Goal: Information Seeking & Learning: Learn about a topic

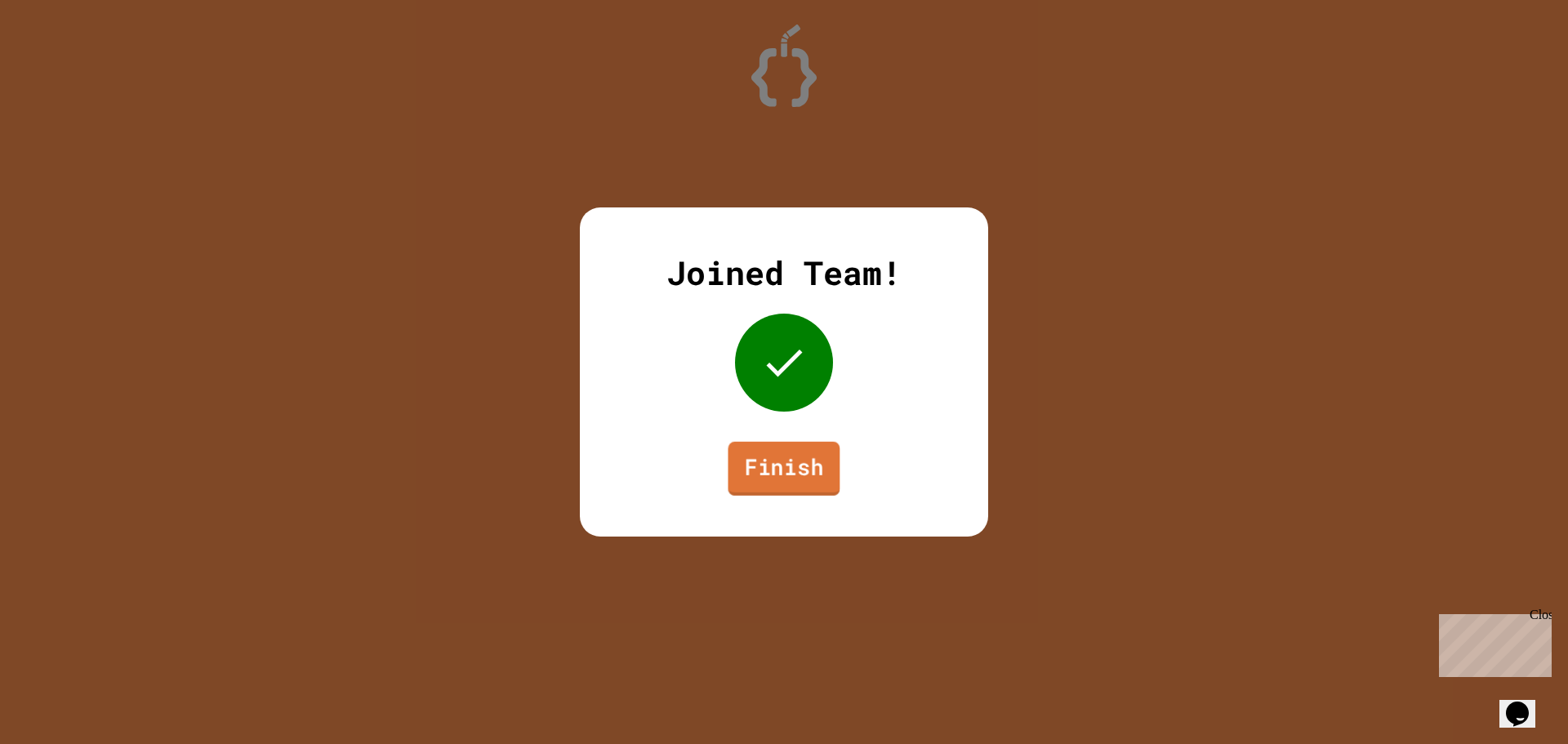
click at [794, 473] on link "Finish" at bounding box center [784, 469] width 112 height 54
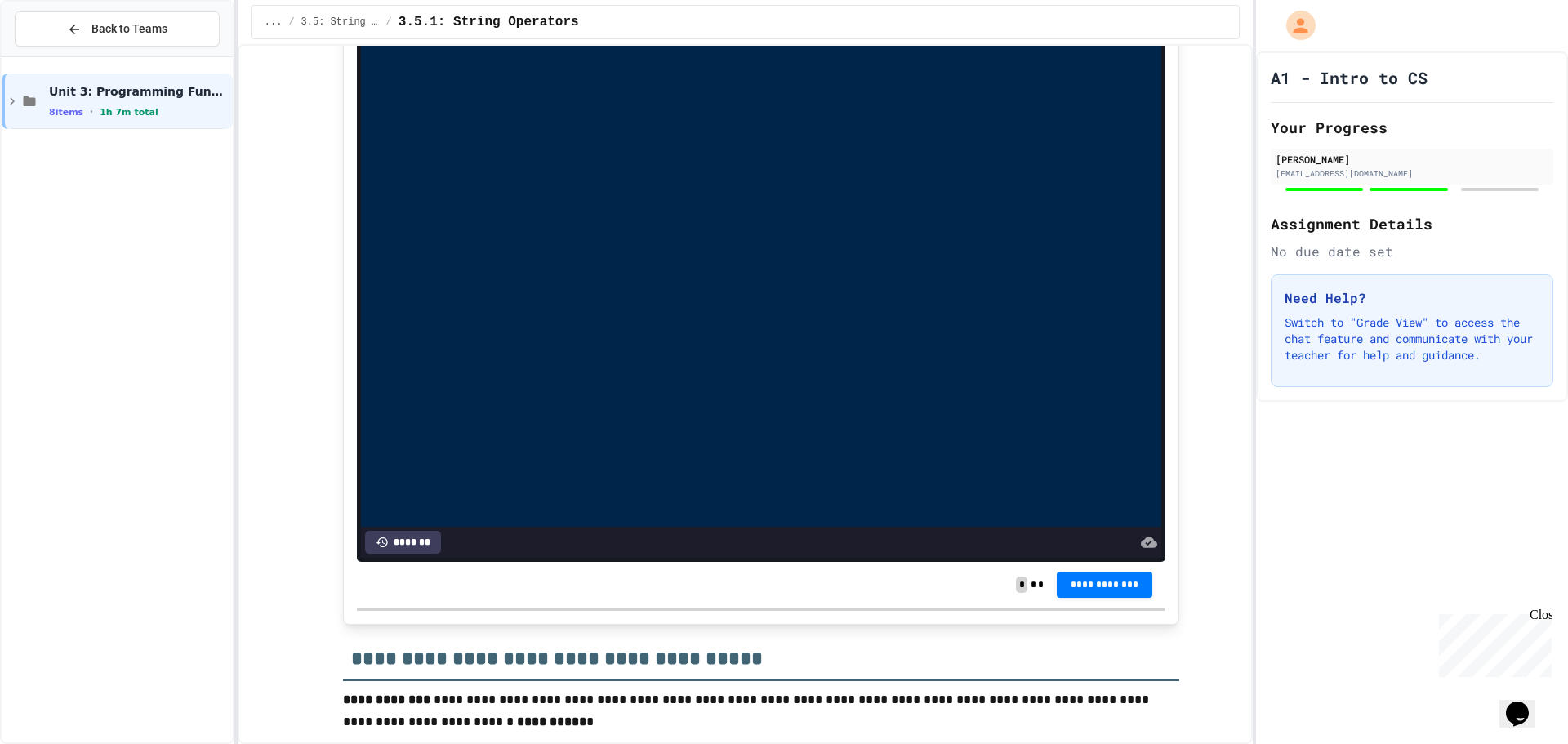
scroll to position [4874, 0]
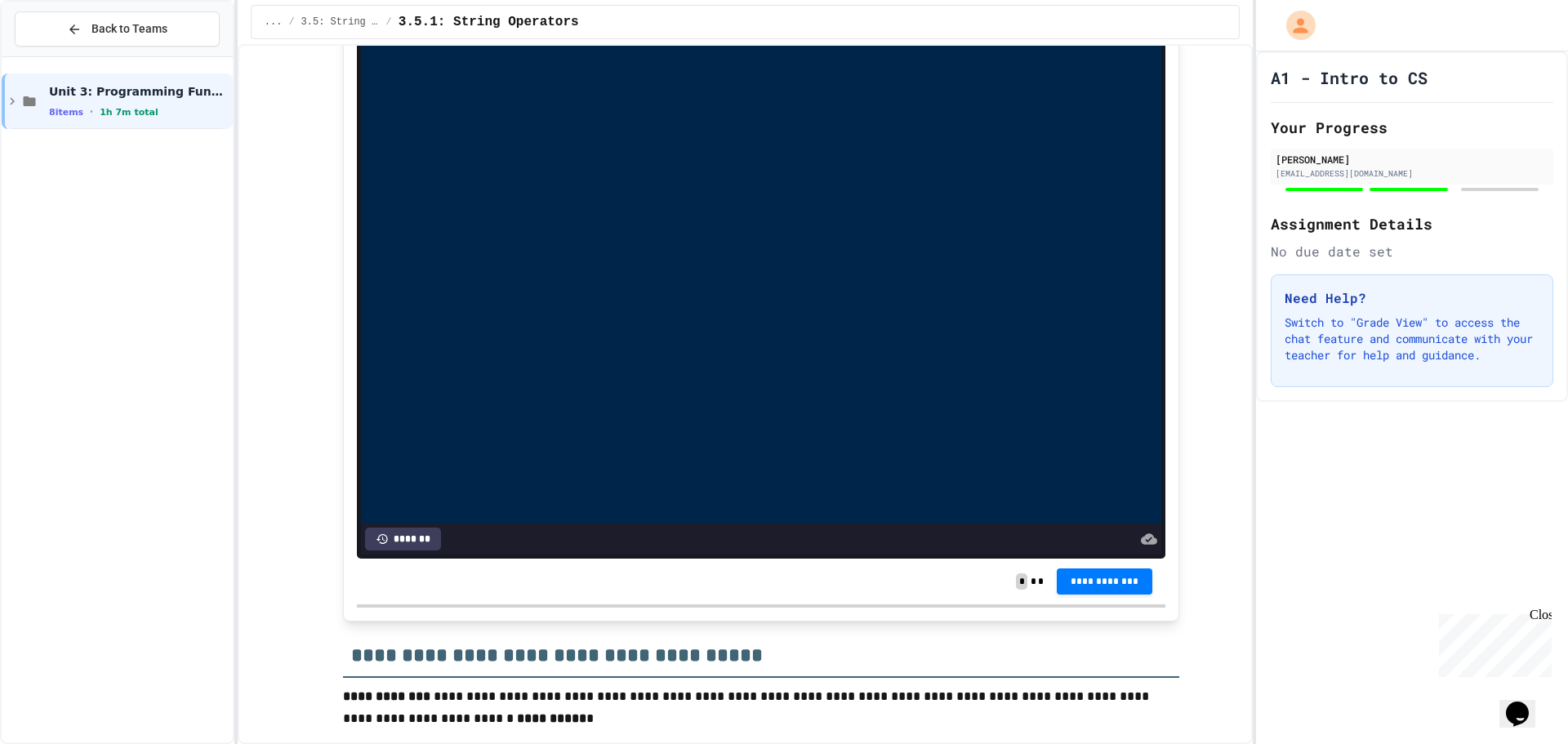
drag, startPoint x: 1173, startPoint y: 590, endPoint x: 1171, endPoint y: 583, distance: 7.3
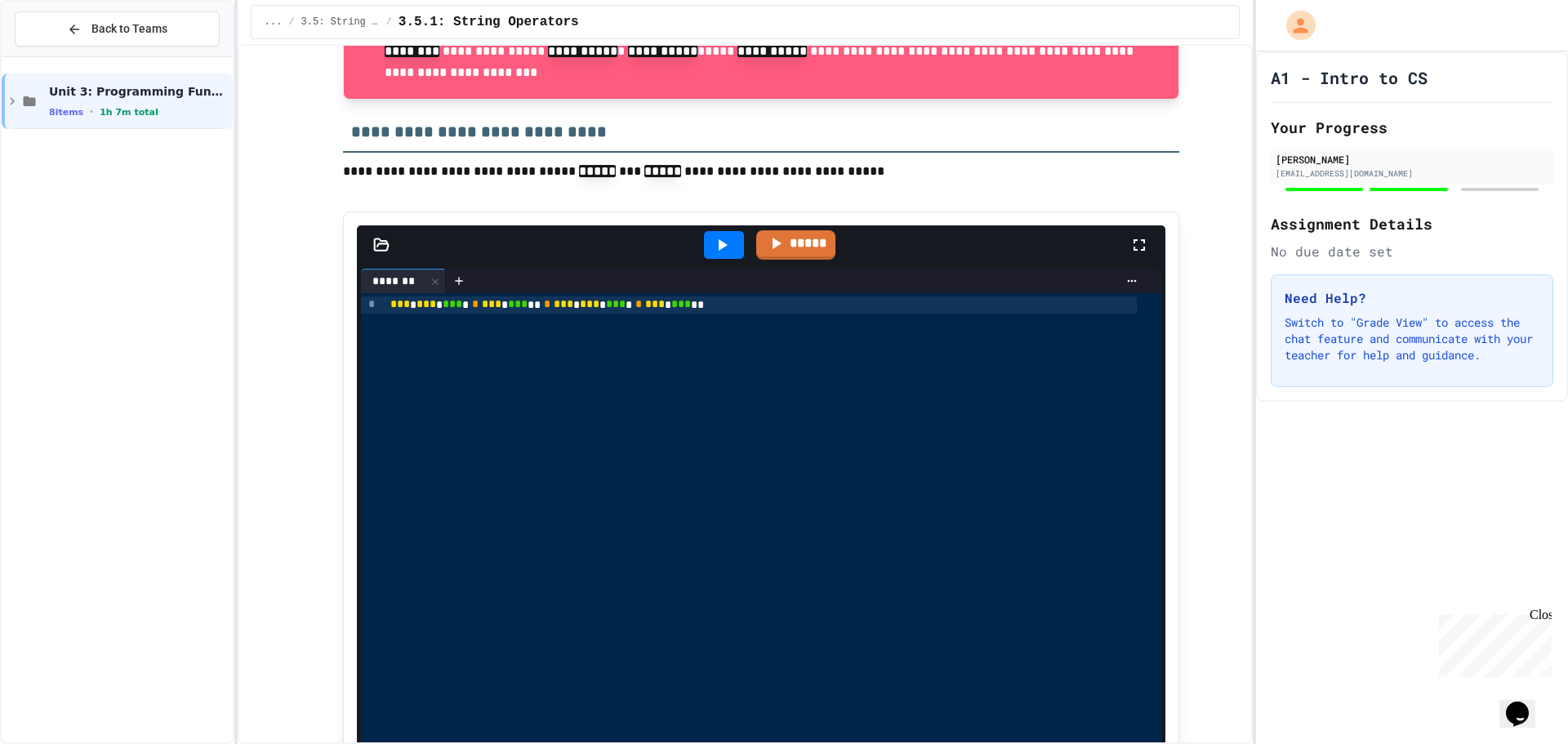
scroll to position [4548, 0]
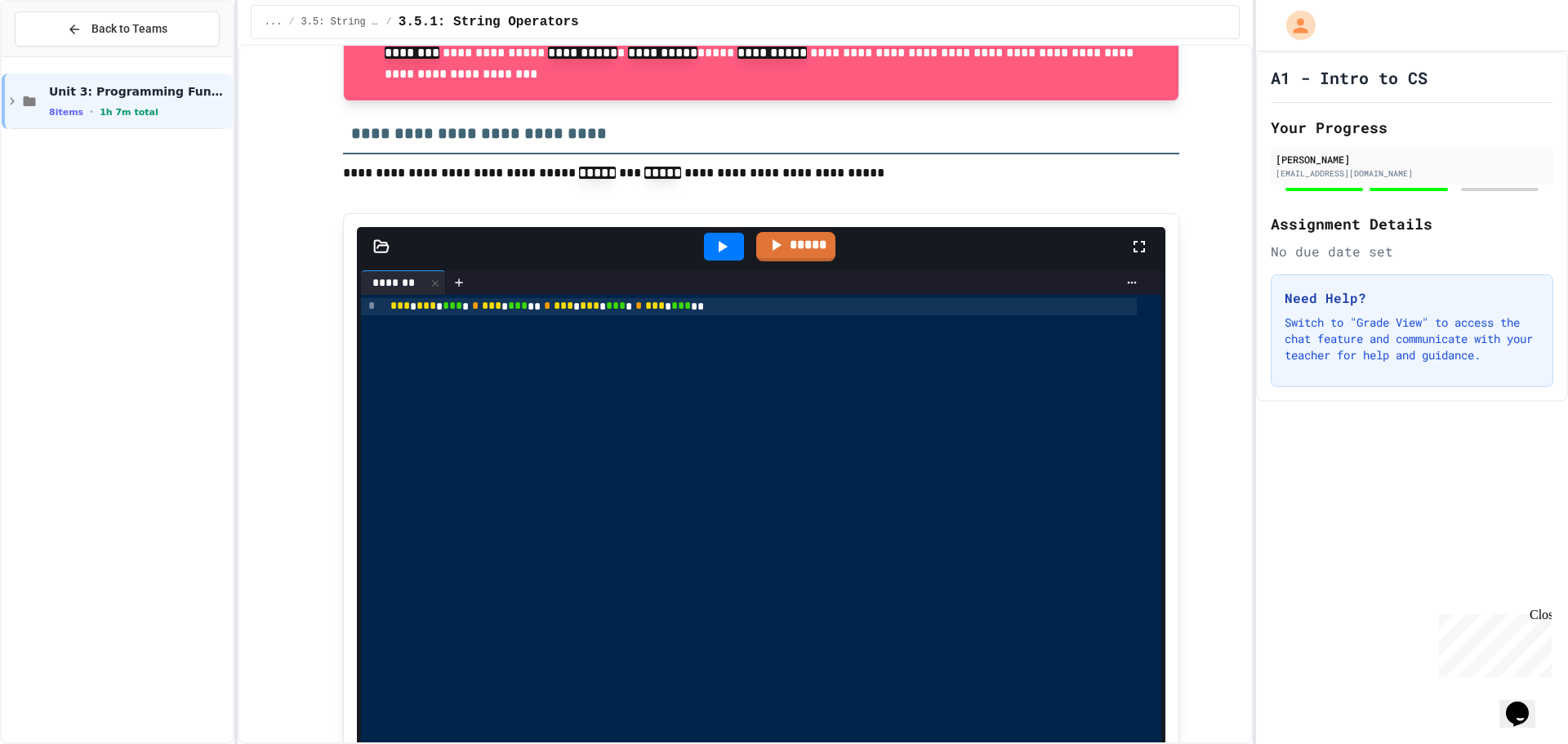
click at [712, 256] on icon at bounding box center [722, 247] width 20 height 20
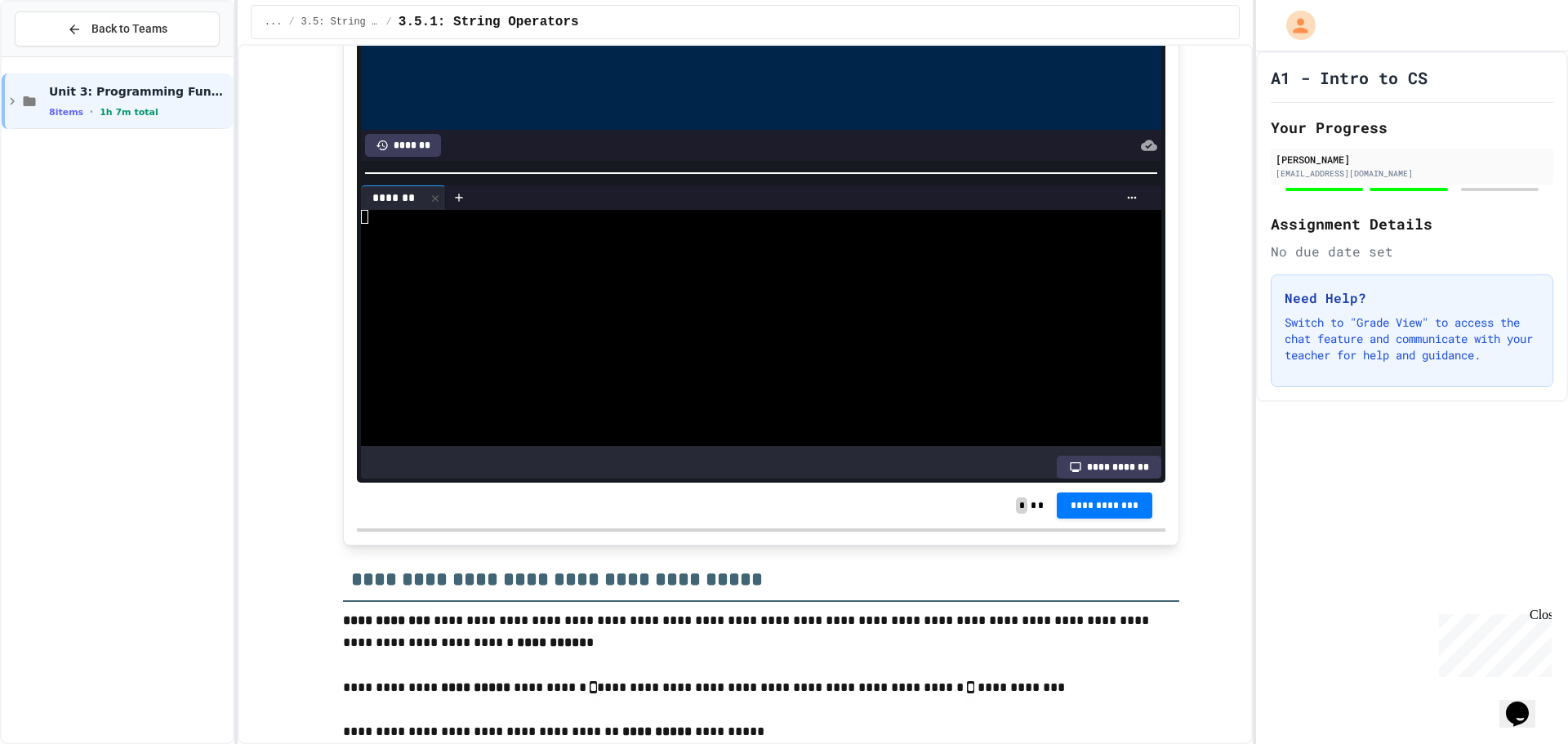
scroll to position [4956, 0]
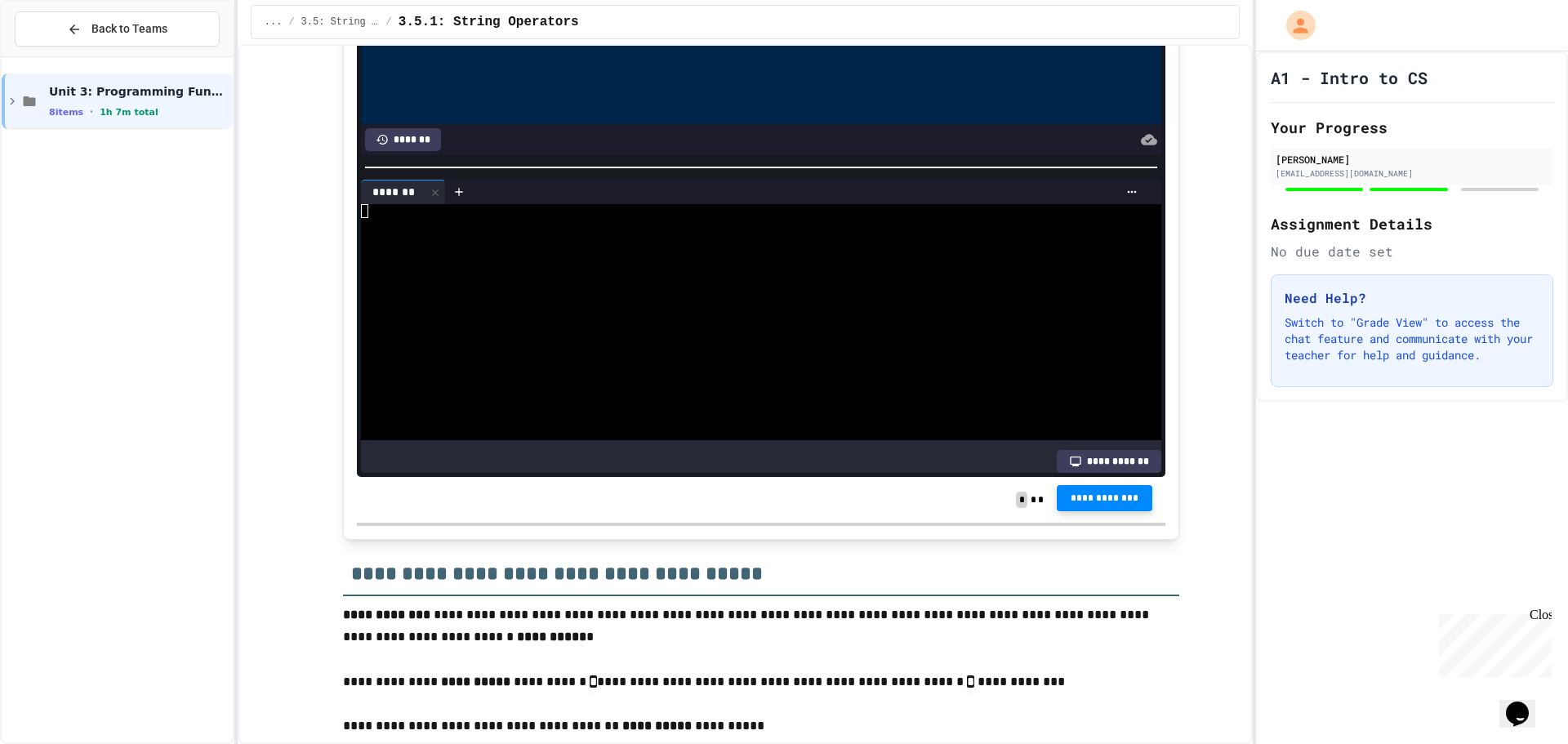
click at [1086, 505] on span "**********" at bounding box center [1105, 498] width 70 height 13
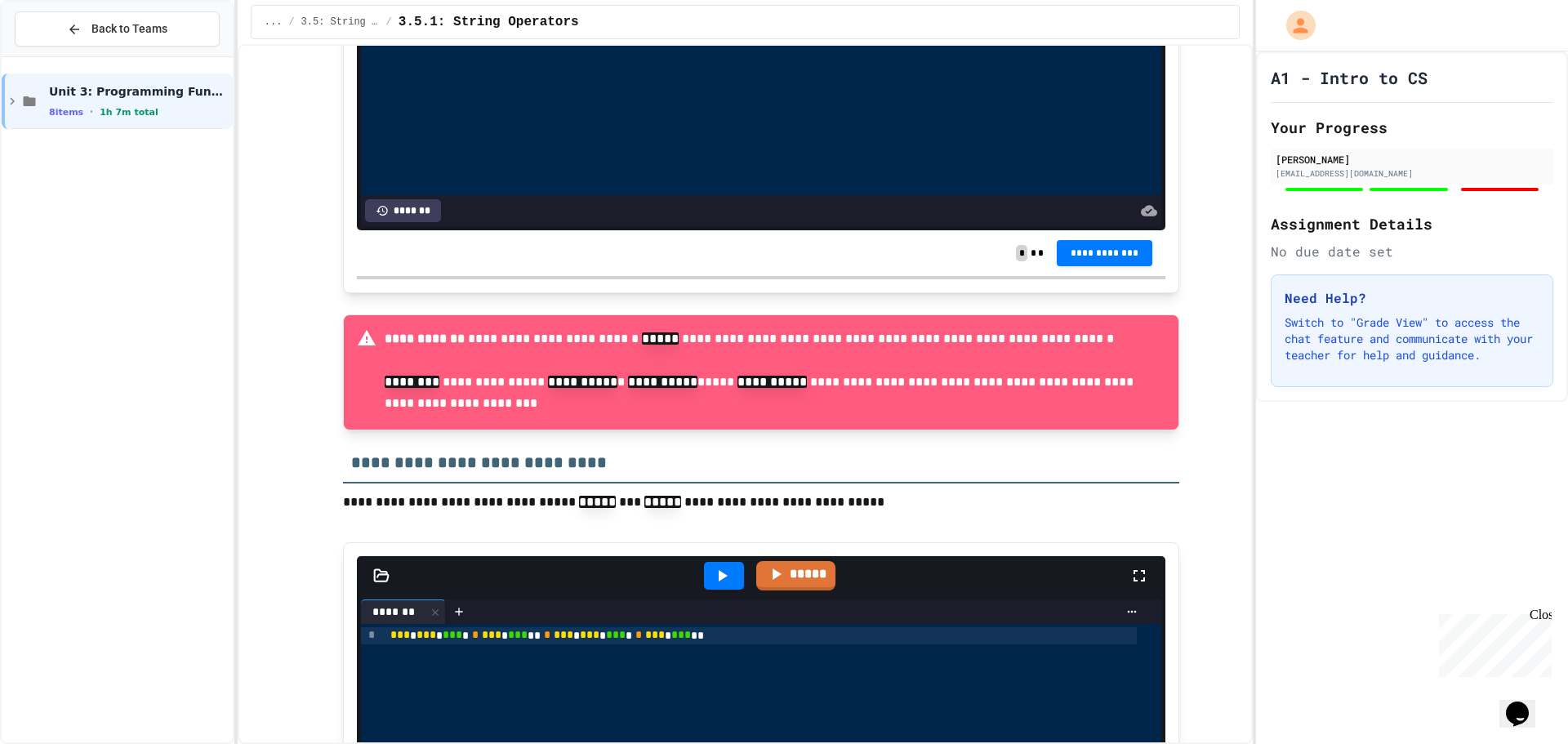
scroll to position [4057, 0]
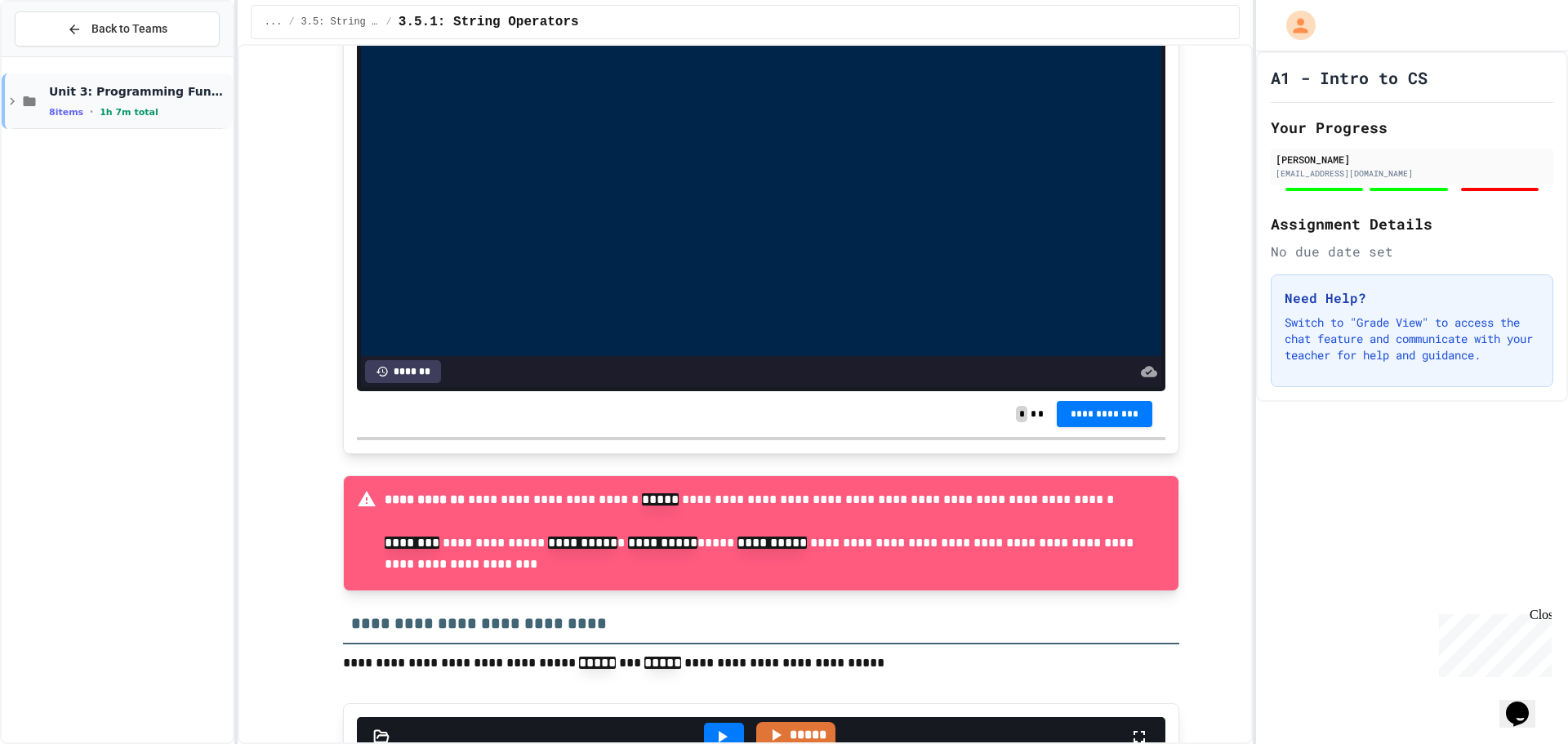
click at [19, 94] on icon at bounding box center [11, 101] width 14 height 14
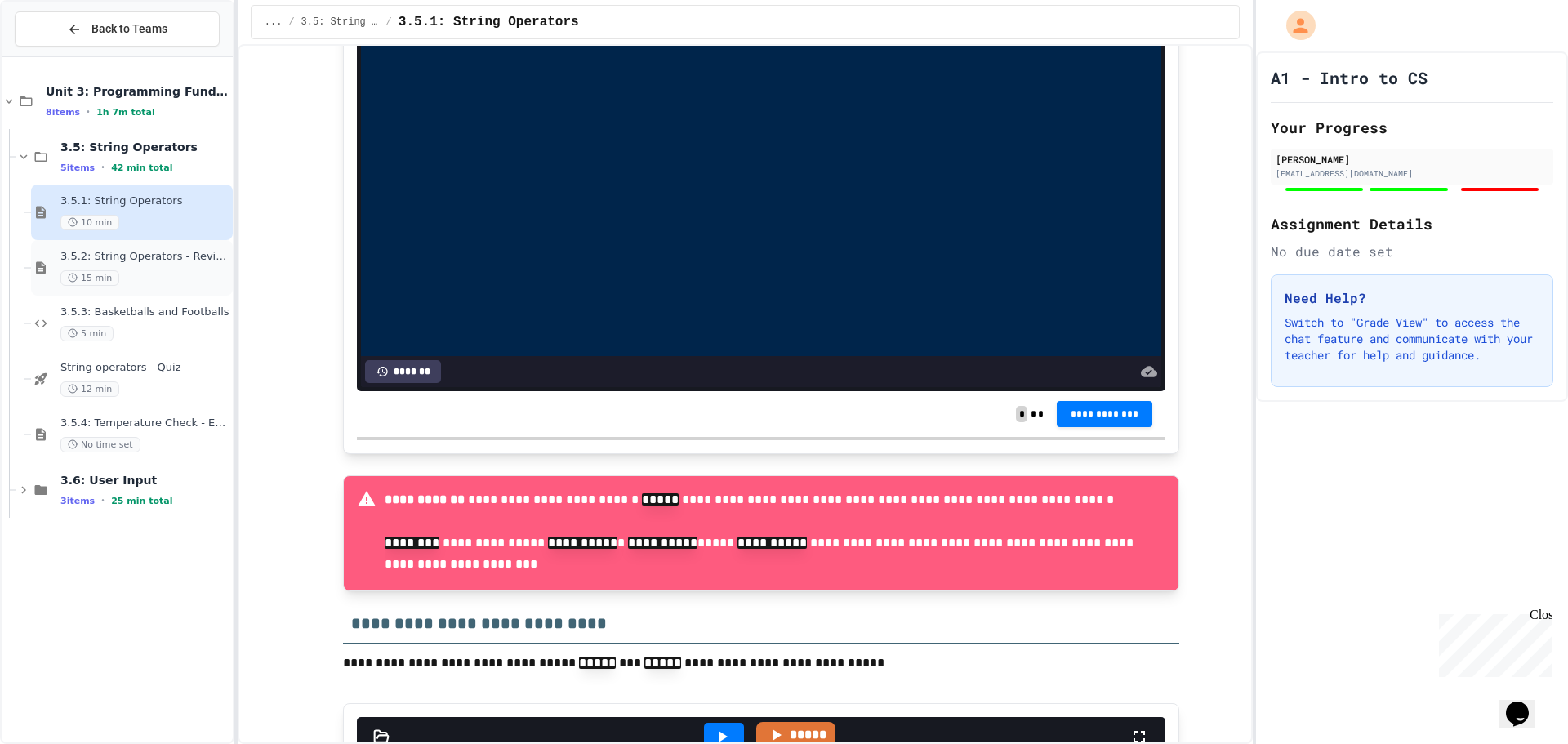
click at [99, 269] on div "3.5.2: String Operators - Review 15 min" at bounding box center [145, 268] width 169 height 36
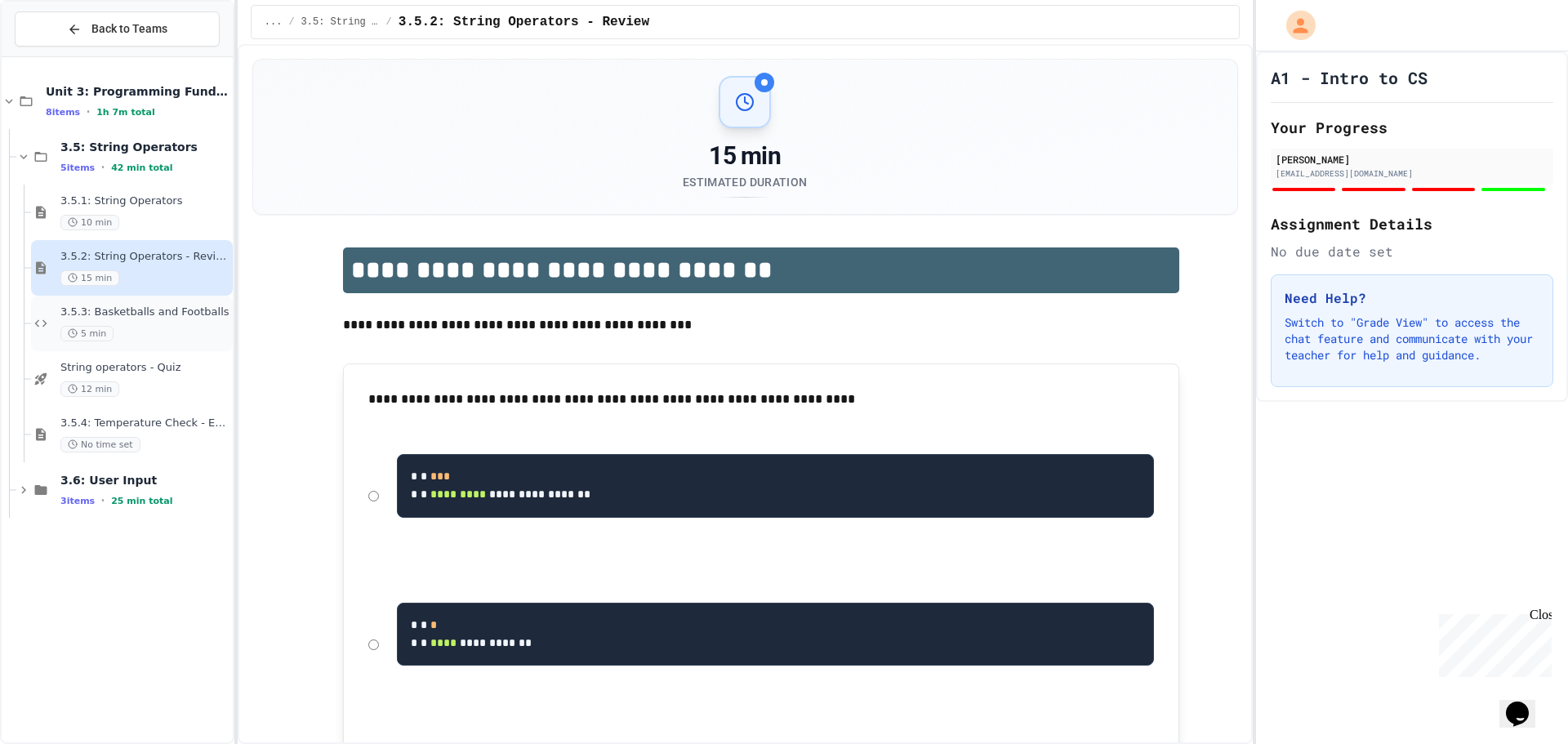
click at [126, 315] on span "3.5.3: Basketballs and Footballs" at bounding box center [145, 312] width 169 height 14
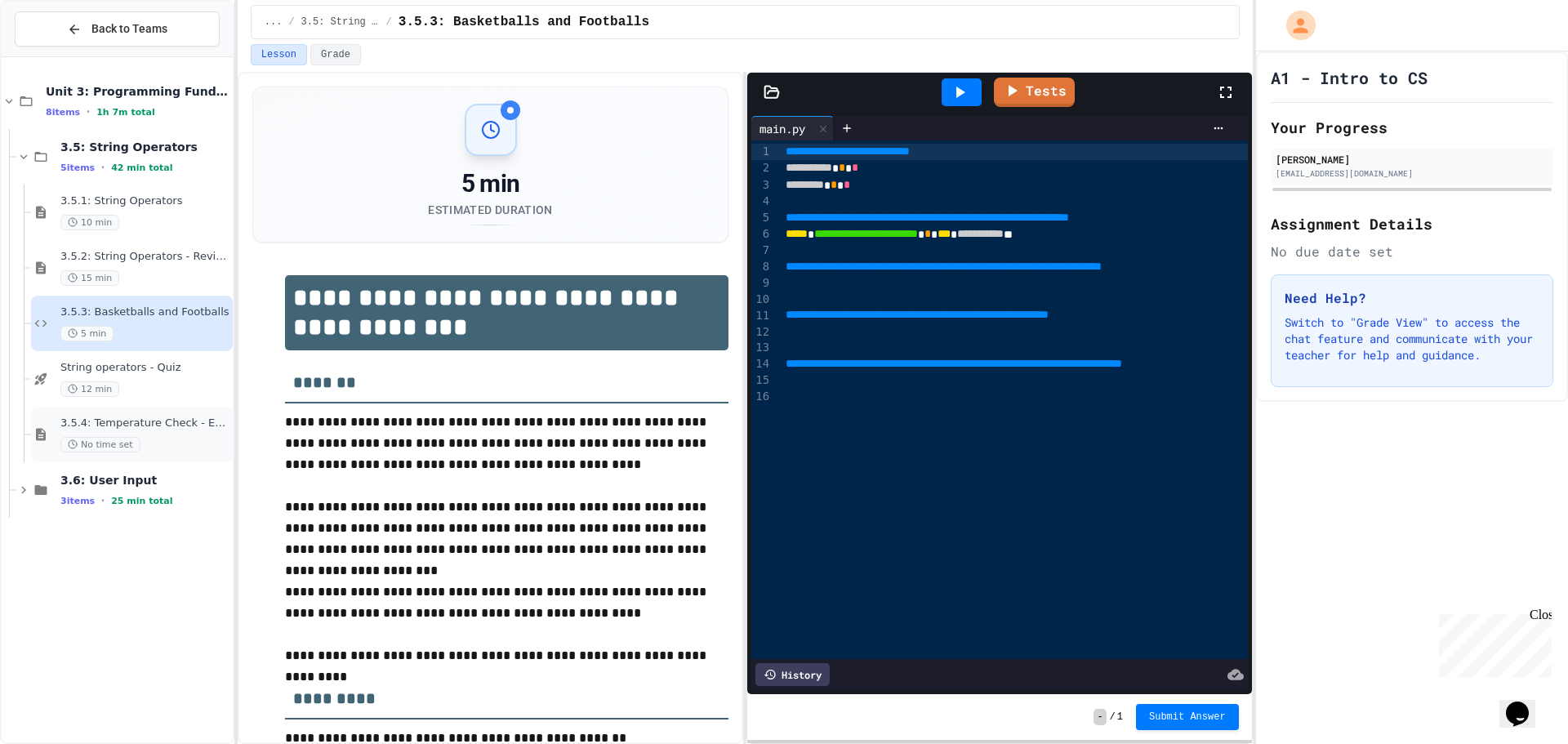
click at [148, 408] on div "3.5.4: Temperature Check - Exit Ticket No time set" at bounding box center [132, 435] width 202 height 56
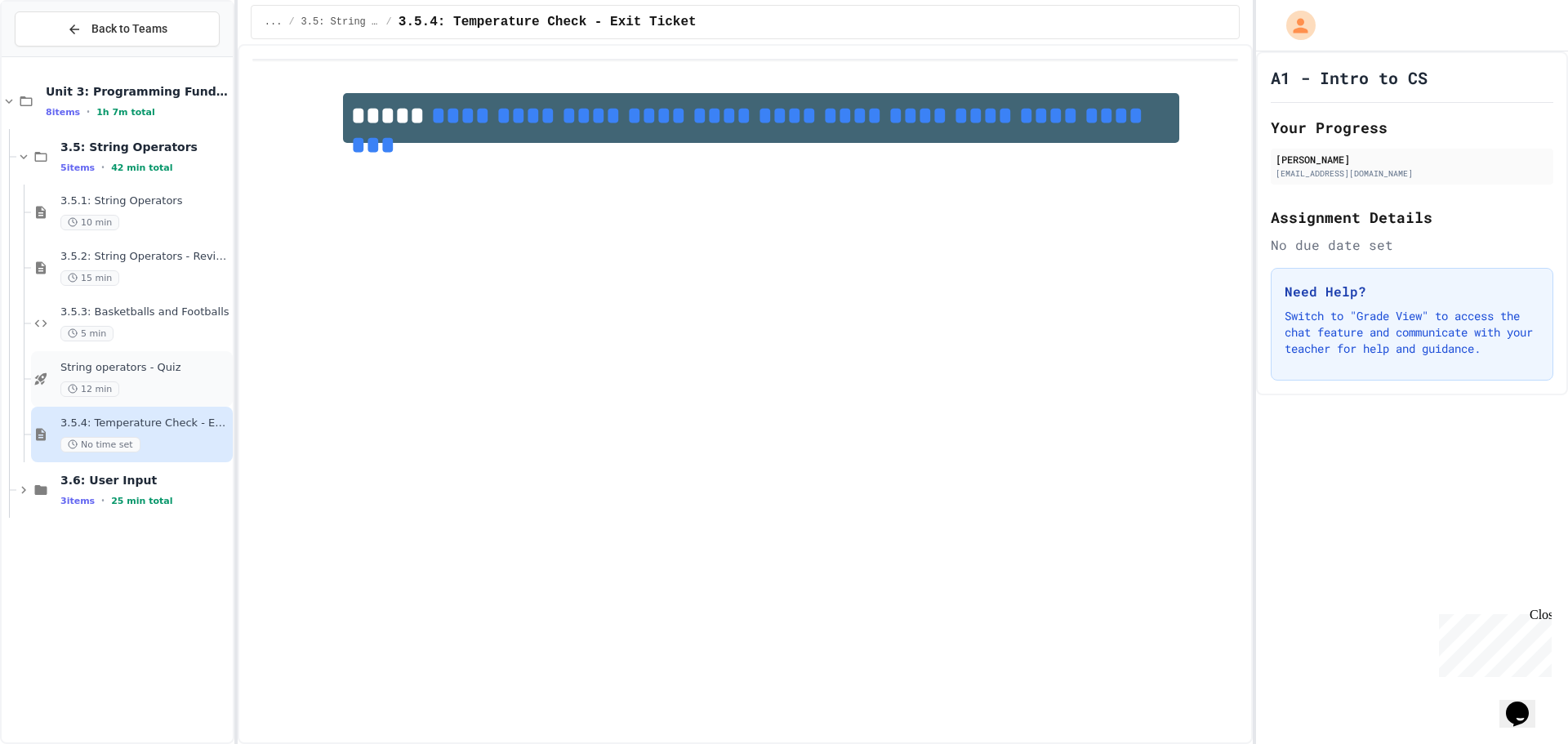
click at [183, 384] on div "12 min" at bounding box center [145, 389] width 169 height 15
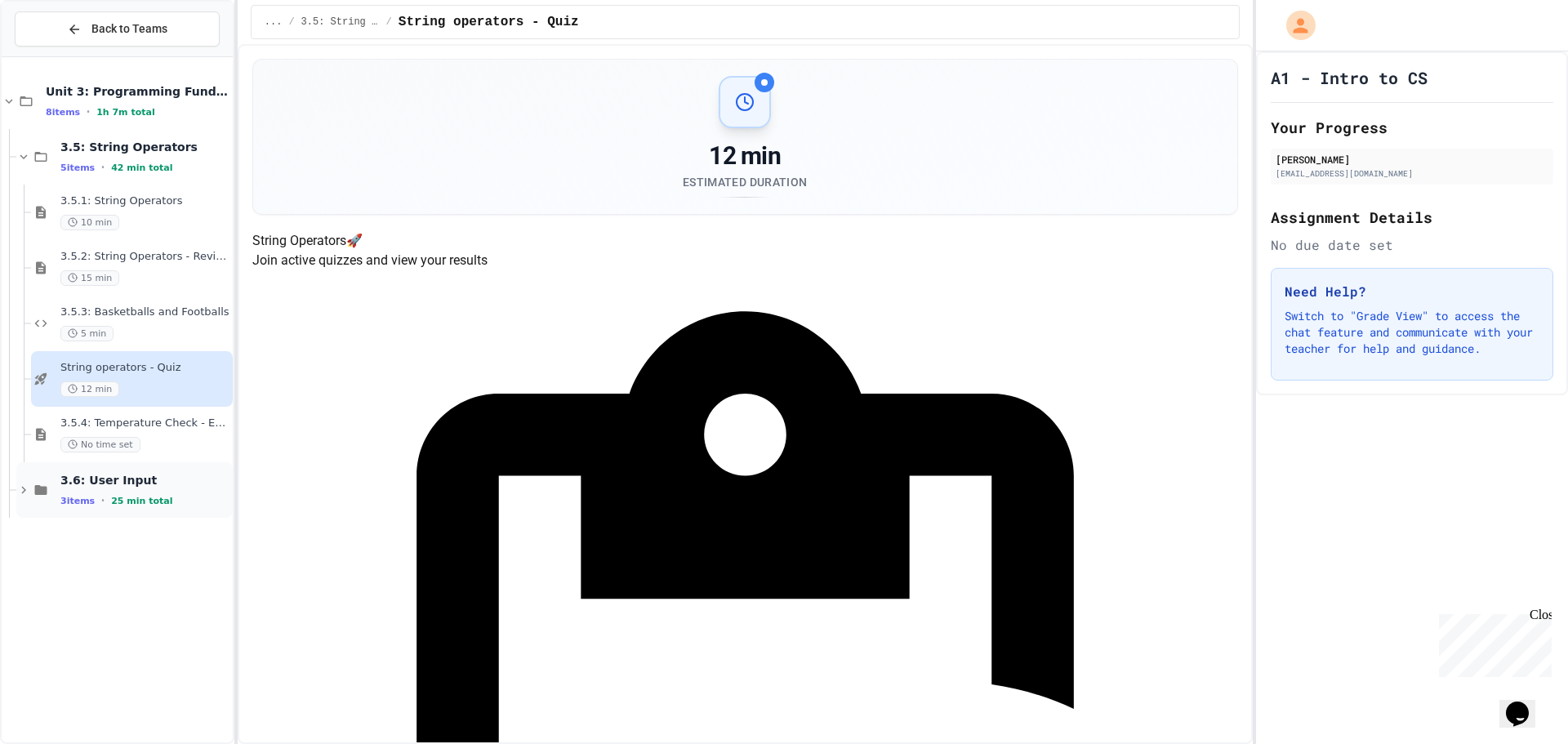
click at [196, 481] on span "3.6: User Input" at bounding box center [145, 479] width 169 height 14
click at [158, 559] on div "10 min" at bounding box center [145, 556] width 169 height 15
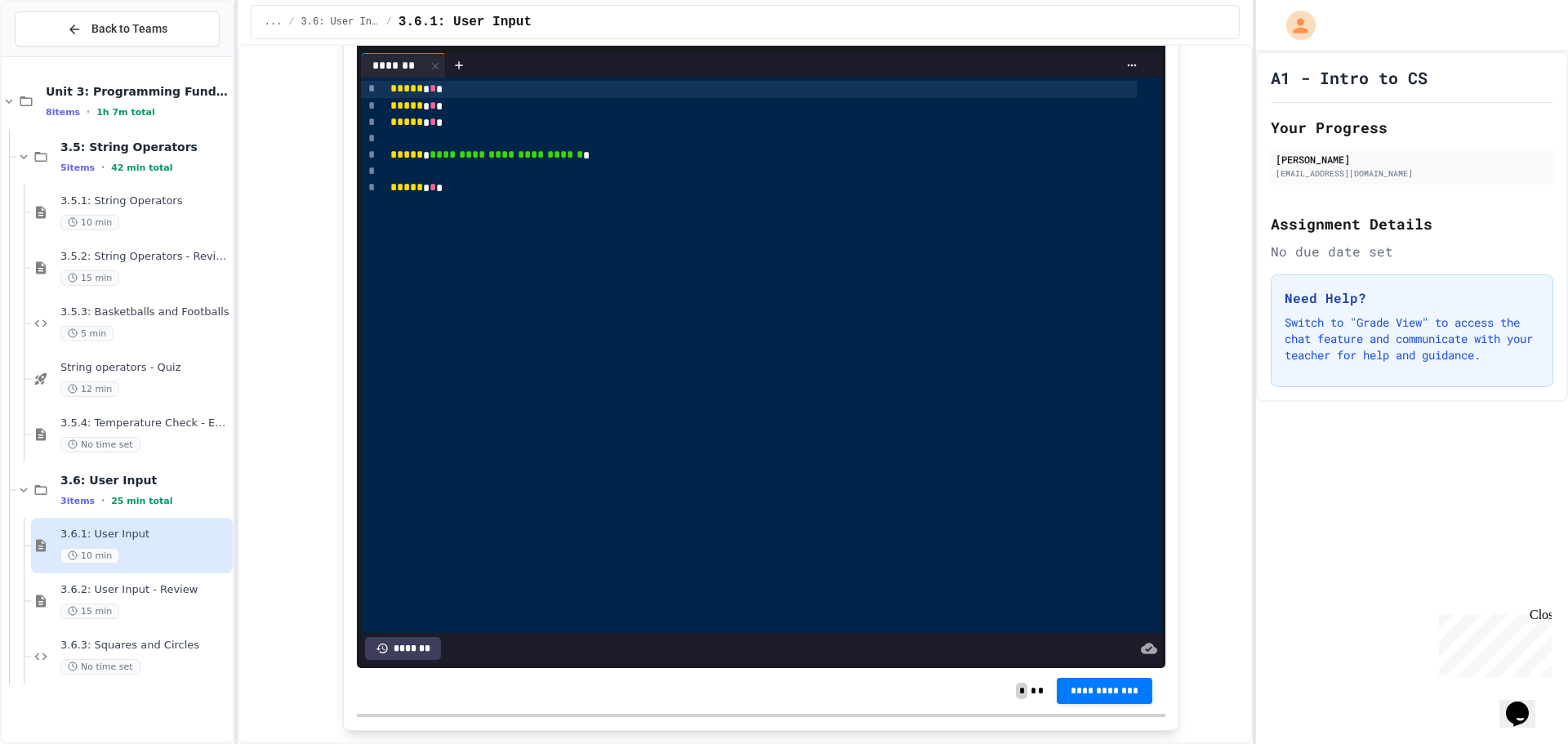
scroll to position [1225, 0]
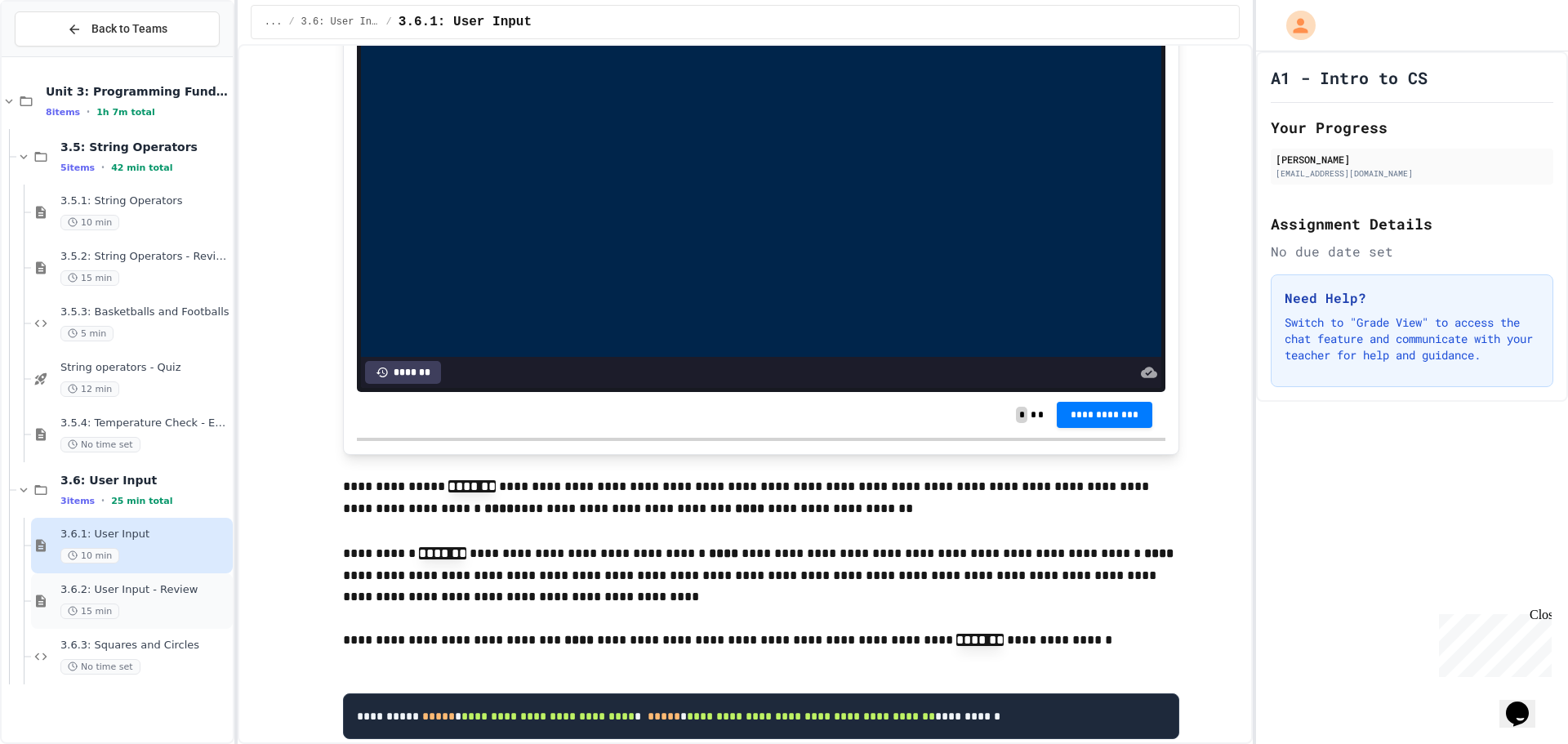
click at [169, 605] on div "15 min" at bounding box center [145, 611] width 169 height 15
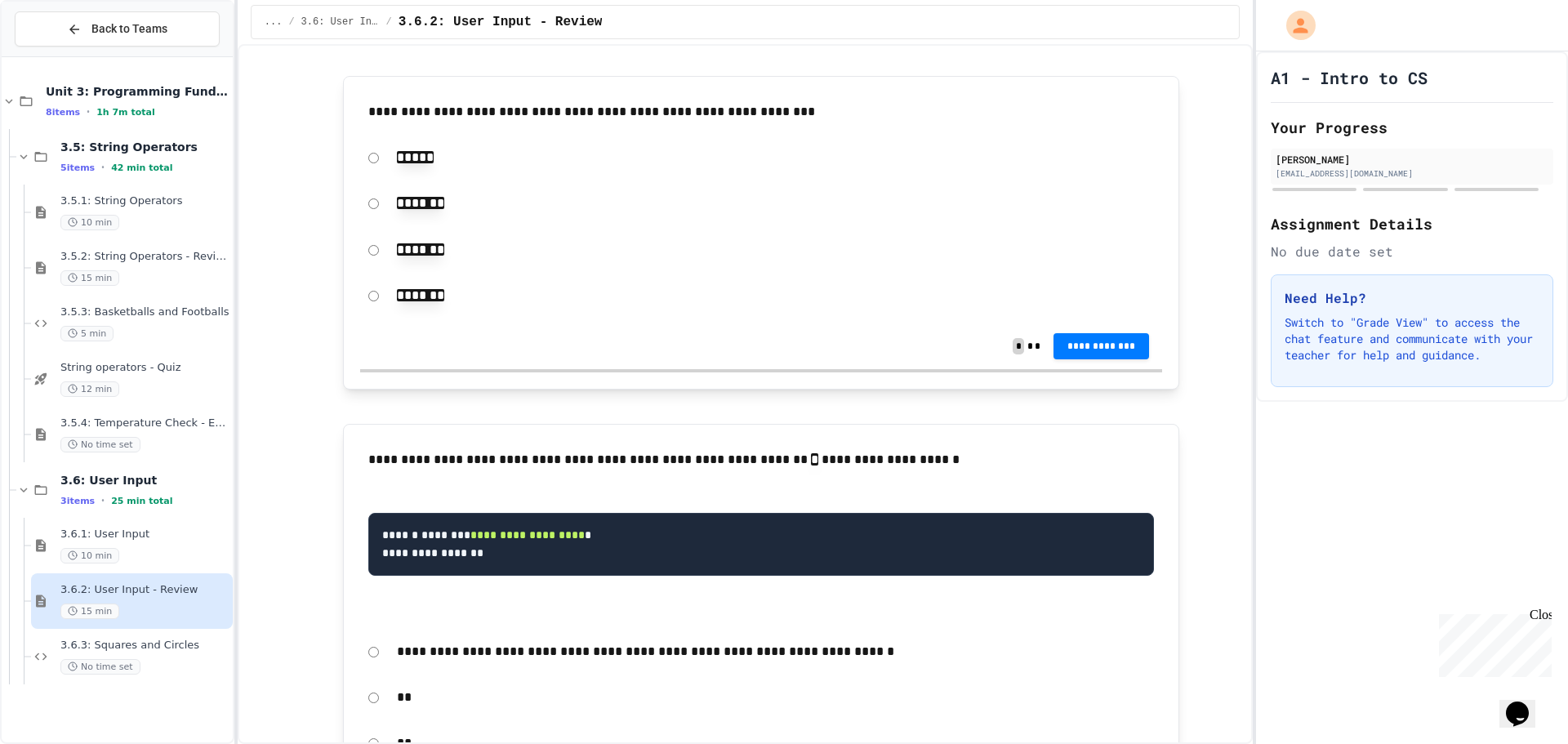
scroll to position [326, 0]
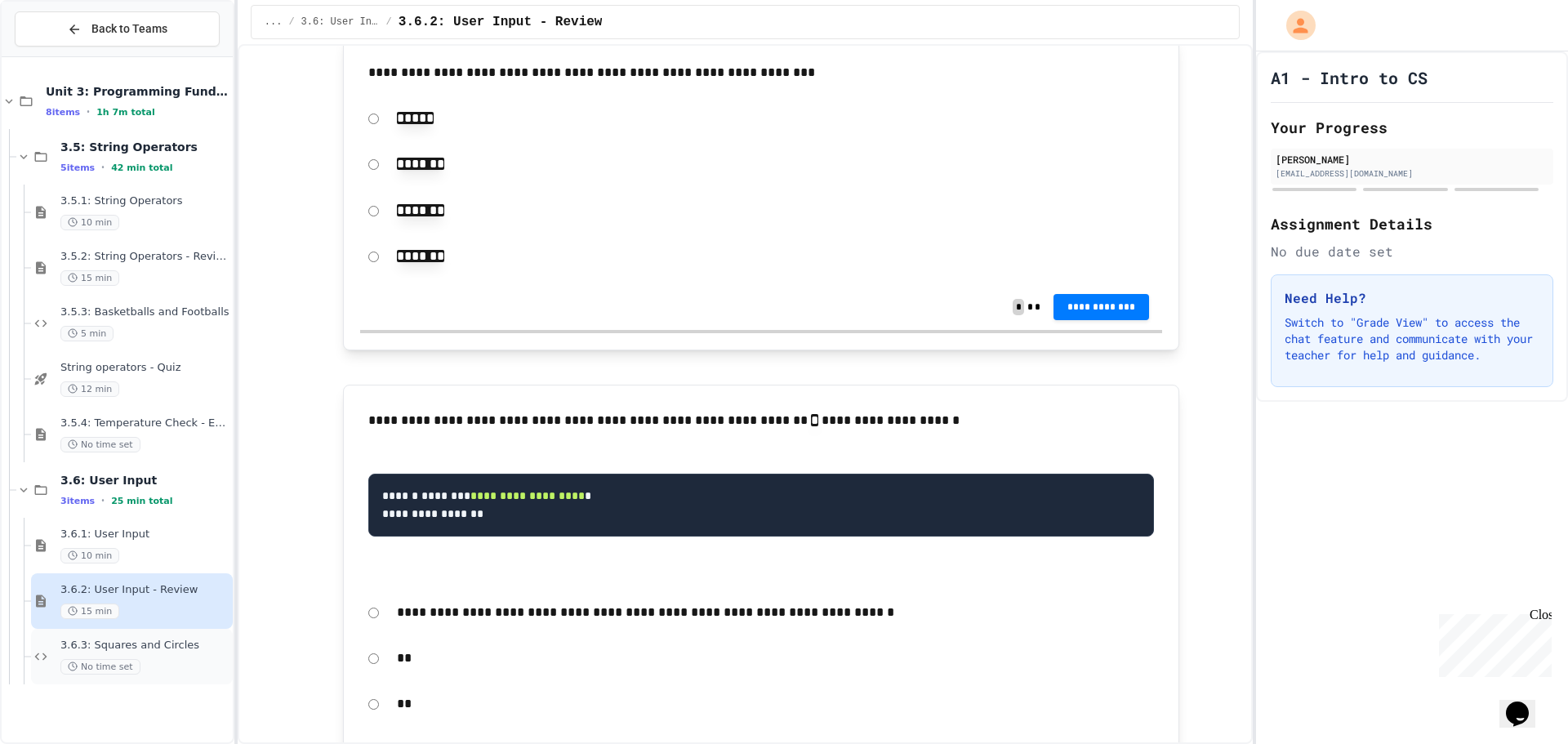
click at [162, 632] on div "3.6.3: Squares and Circles No time set" at bounding box center [132, 657] width 202 height 56
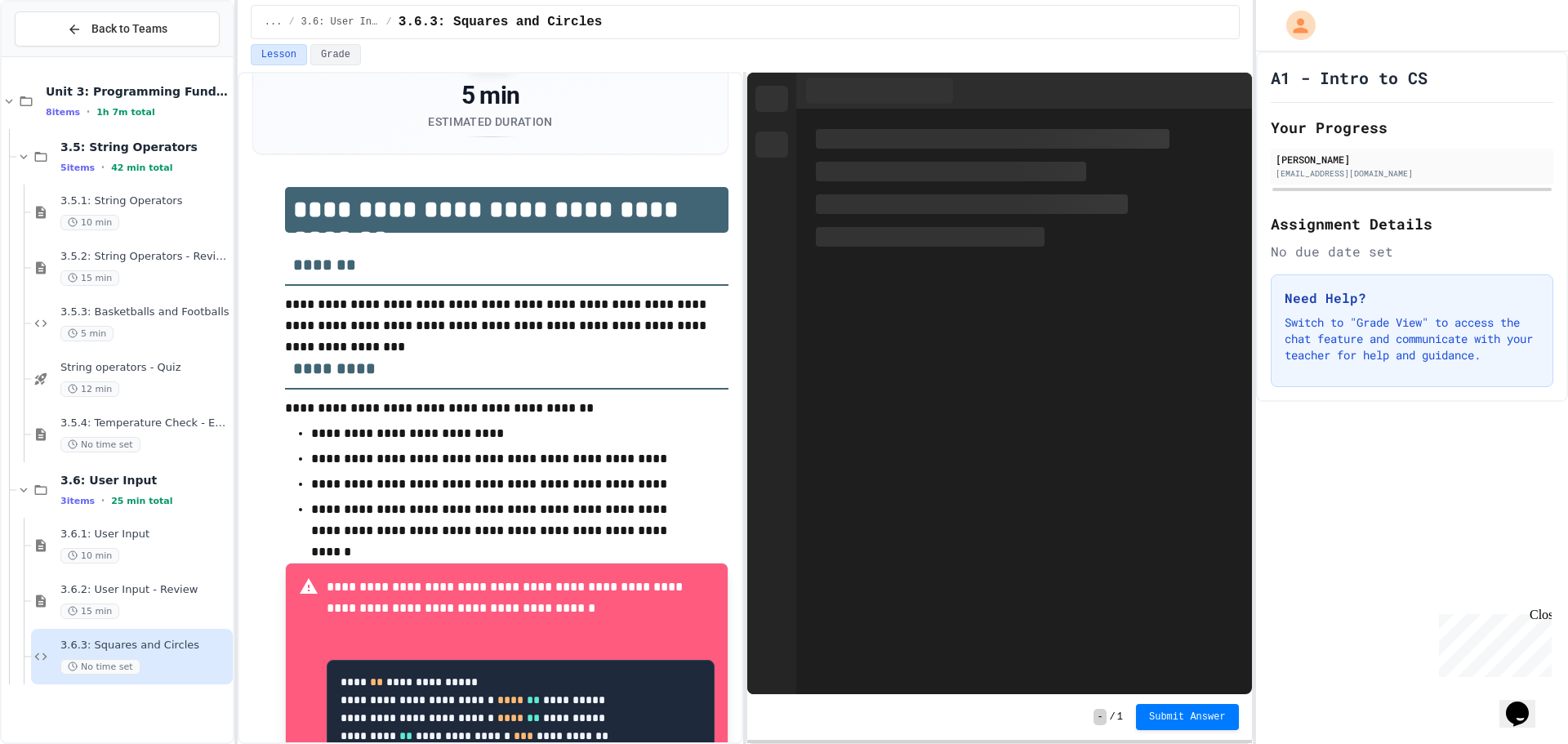
scroll to position [214, 0]
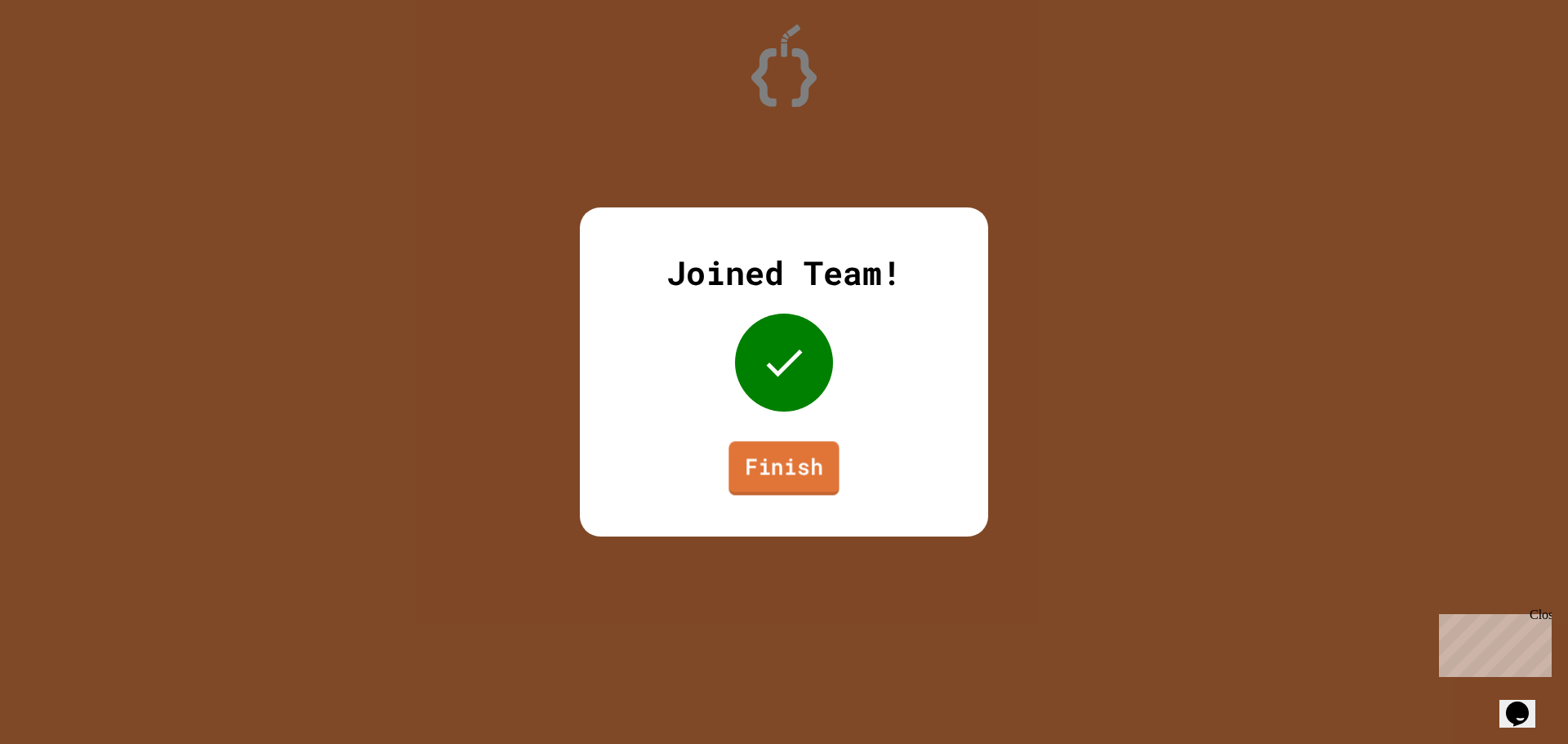
click at [782, 470] on link "Finish" at bounding box center [784, 468] width 110 height 54
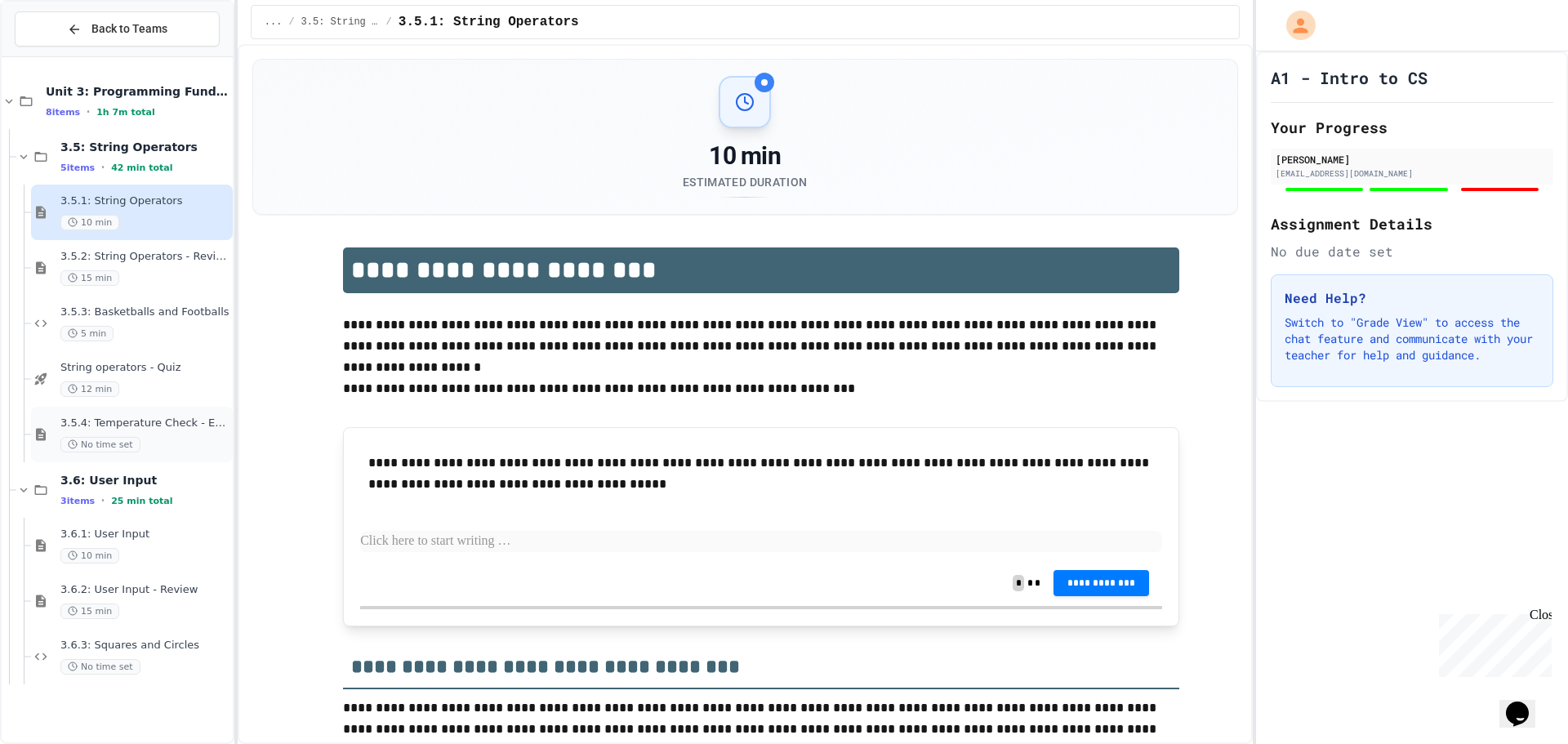
click at [127, 423] on span "3.5.4: Temperature Check - Exit Ticket" at bounding box center [145, 423] width 169 height 14
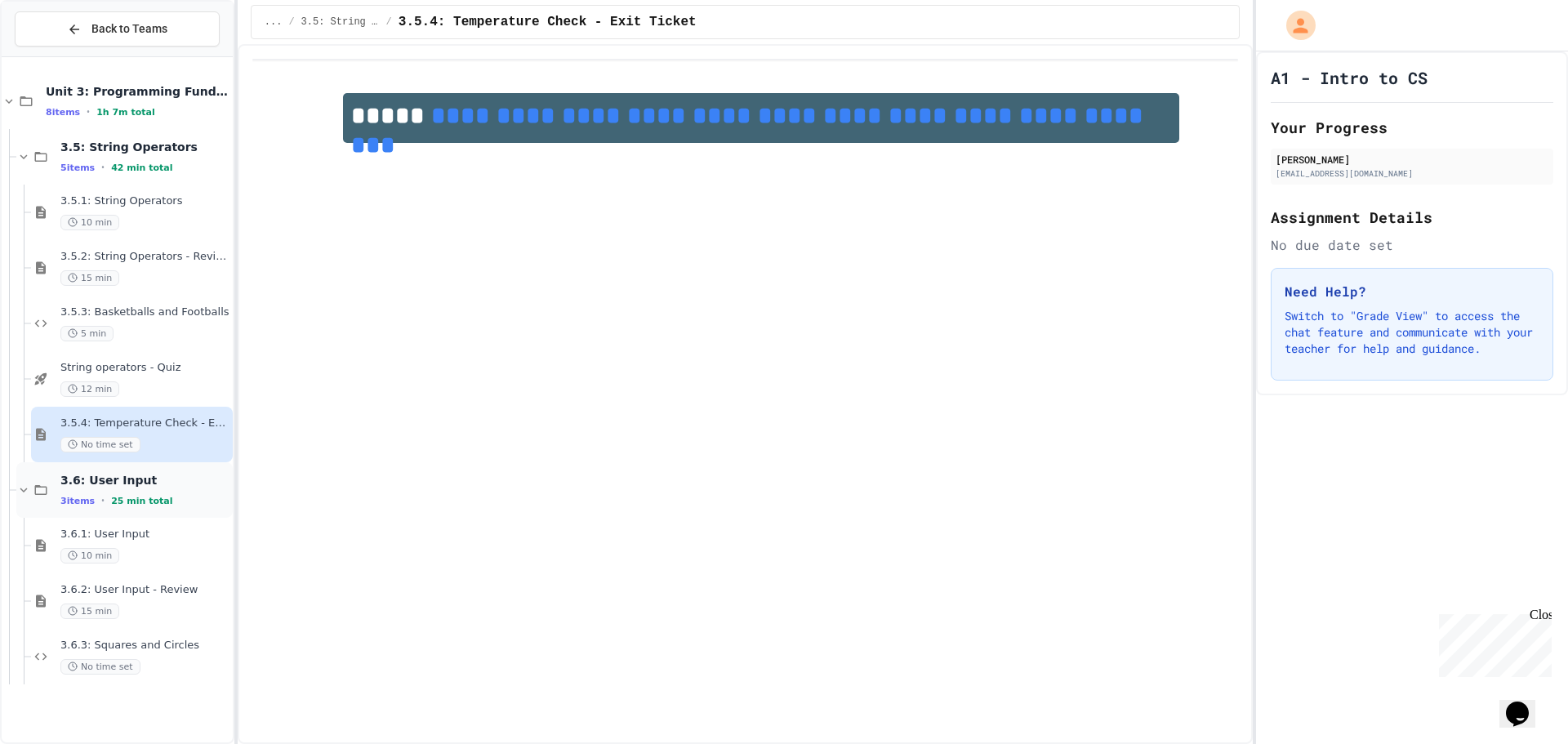
click at [140, 494] on div "3 items • 25 min total" at bounding box center [145, 501] width 169 height 13
click at [139, 380] on div "String operators - Quiz 12 min" at bounding box center [145, 379] width 169 height 36
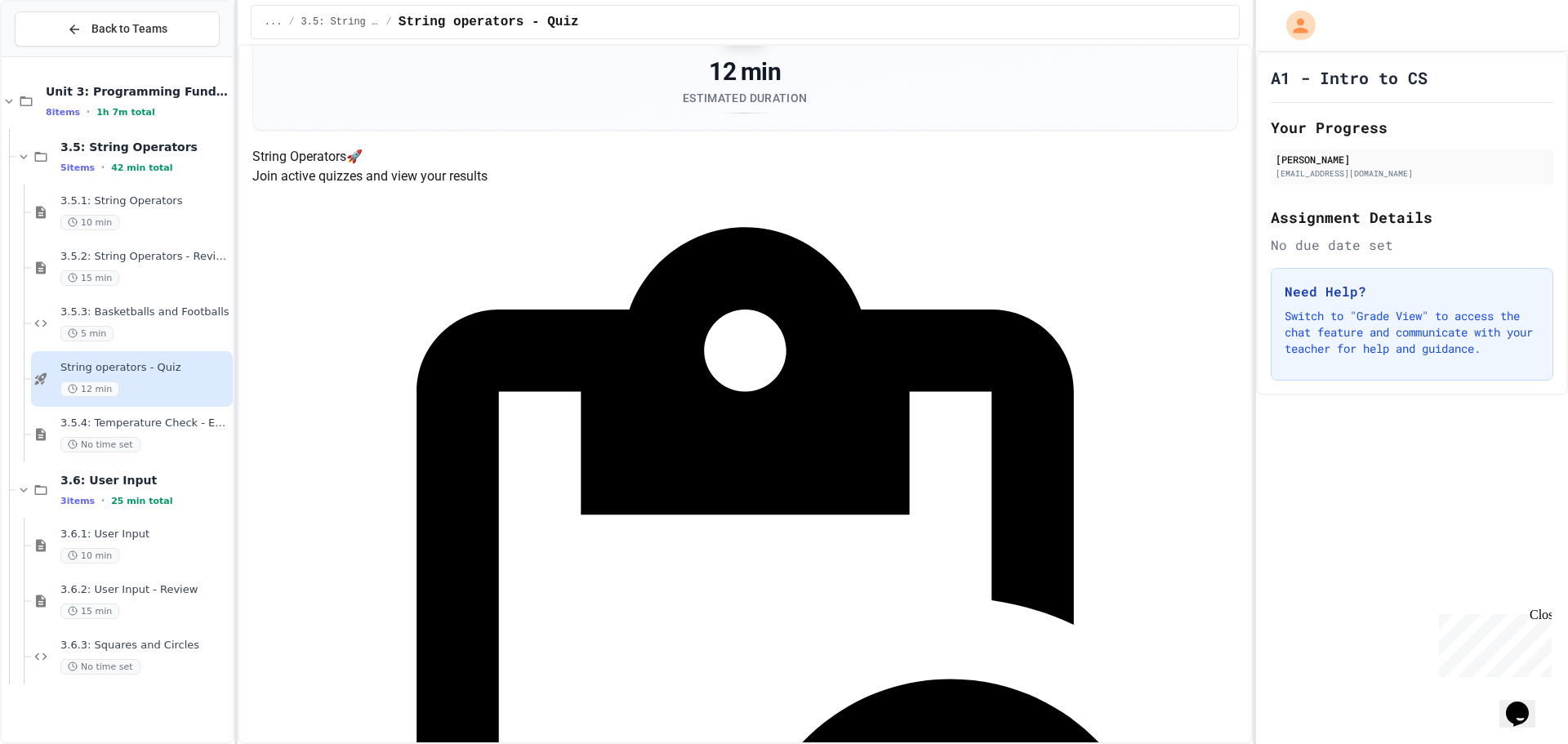
scroll to position [83, 0]
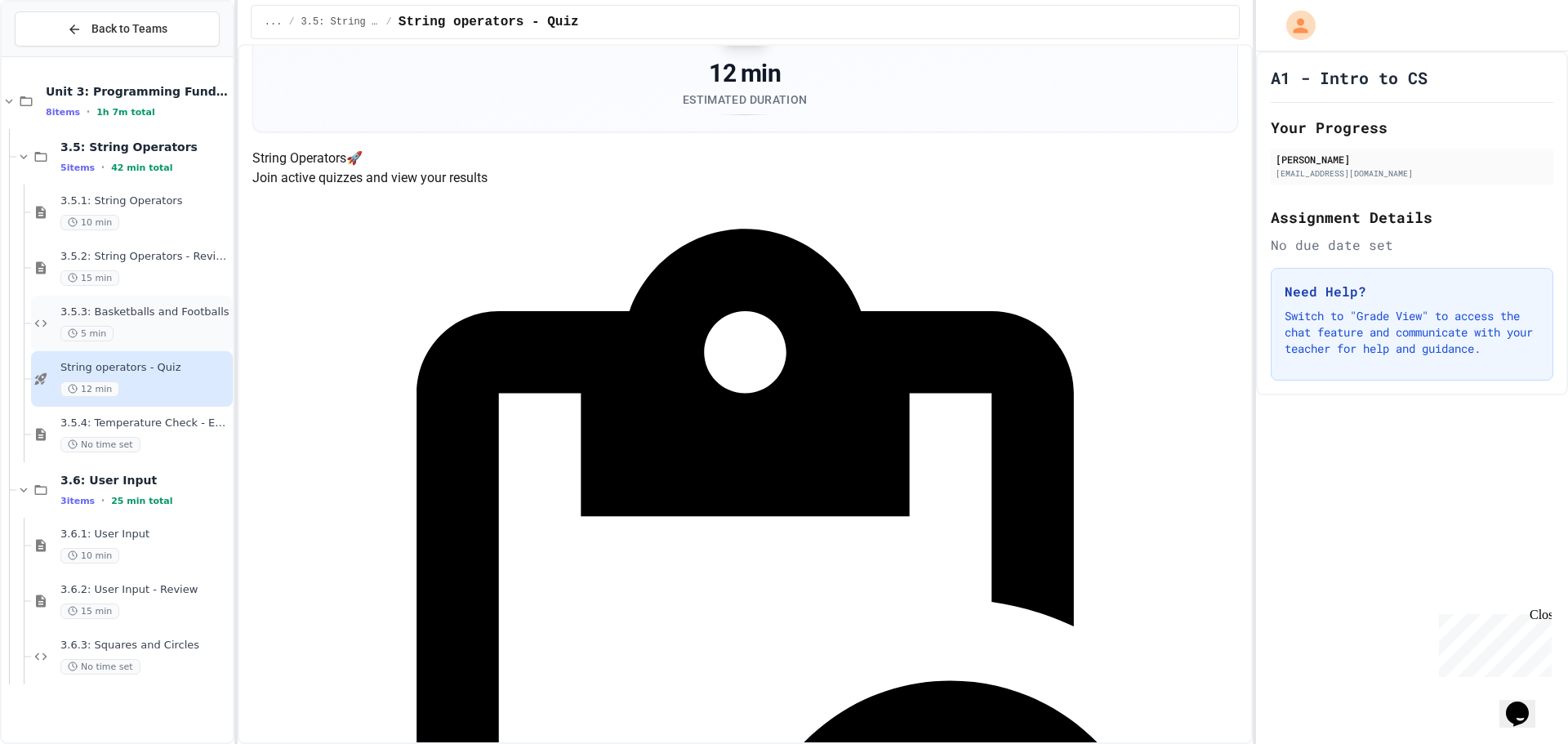
click at [114, 296] on div "3.5.3: Basketballs and Footballs 5 min" at bounding box center [132, 324] width 202 height 56
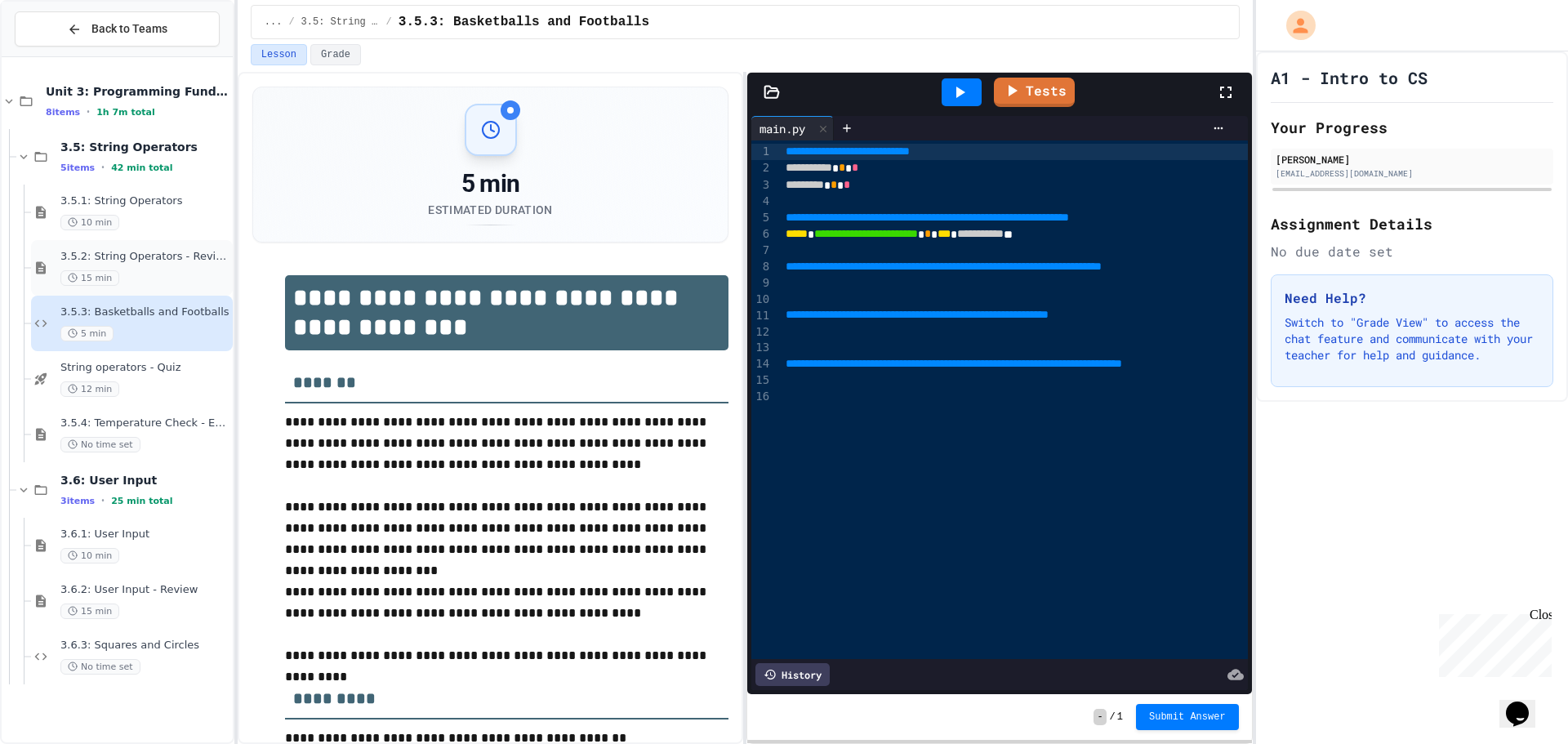
click at [143, 282] on div "15 min" at bounding box center [145, 278] width 169 height 15
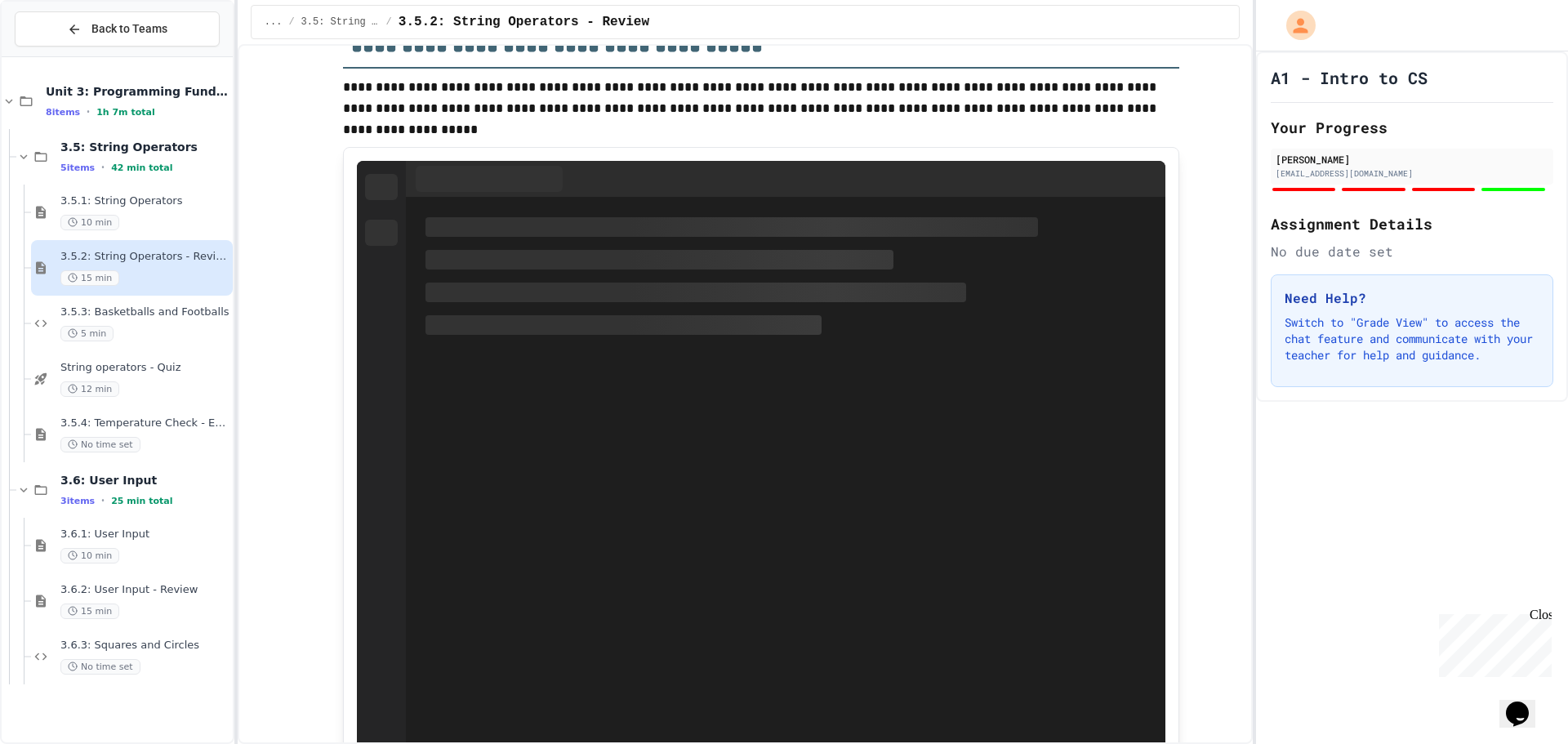
scroll to position [3596, 0]
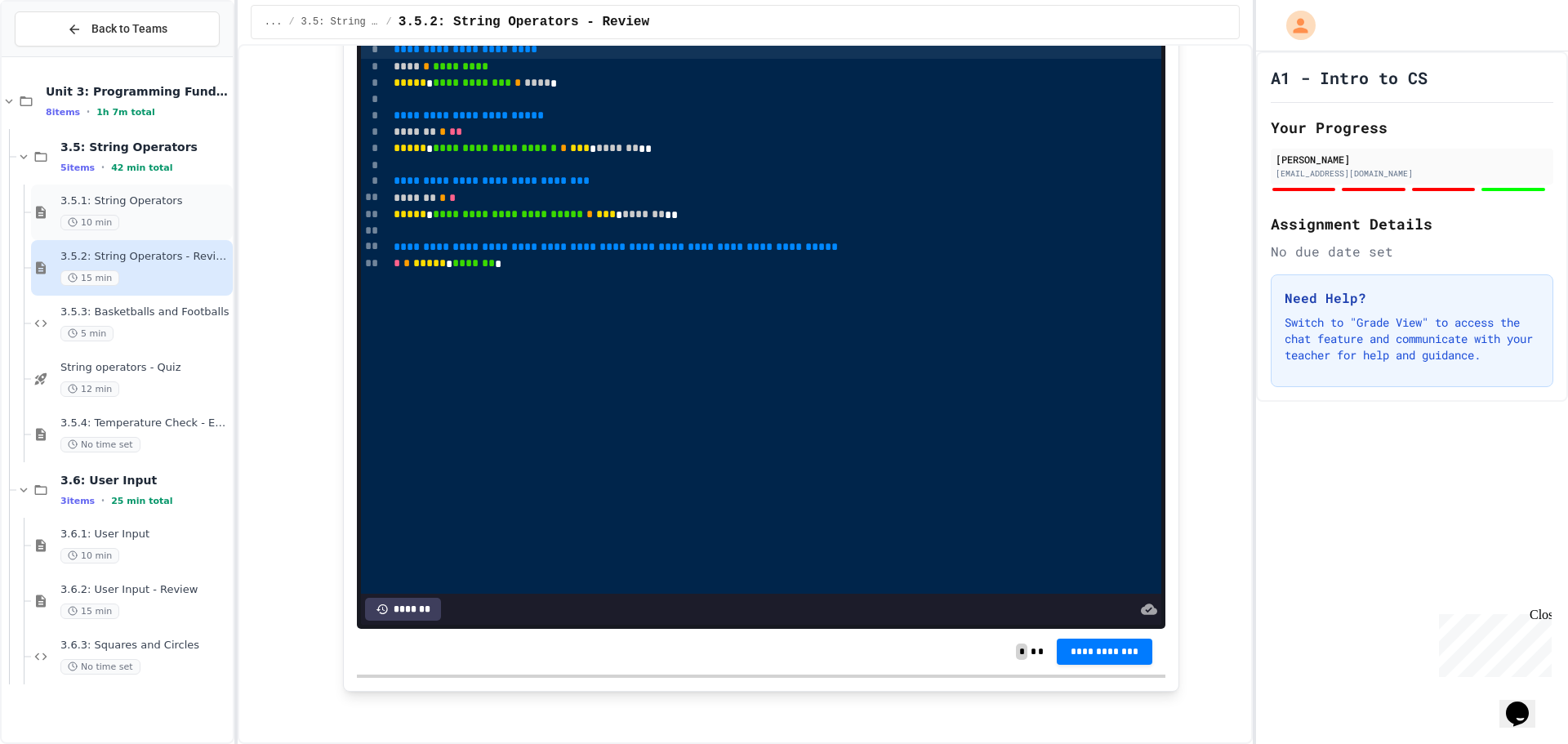
click at [133, 200] on span "3.5.1: String Operators" at bounding box center [145, 201] width 169 height 14
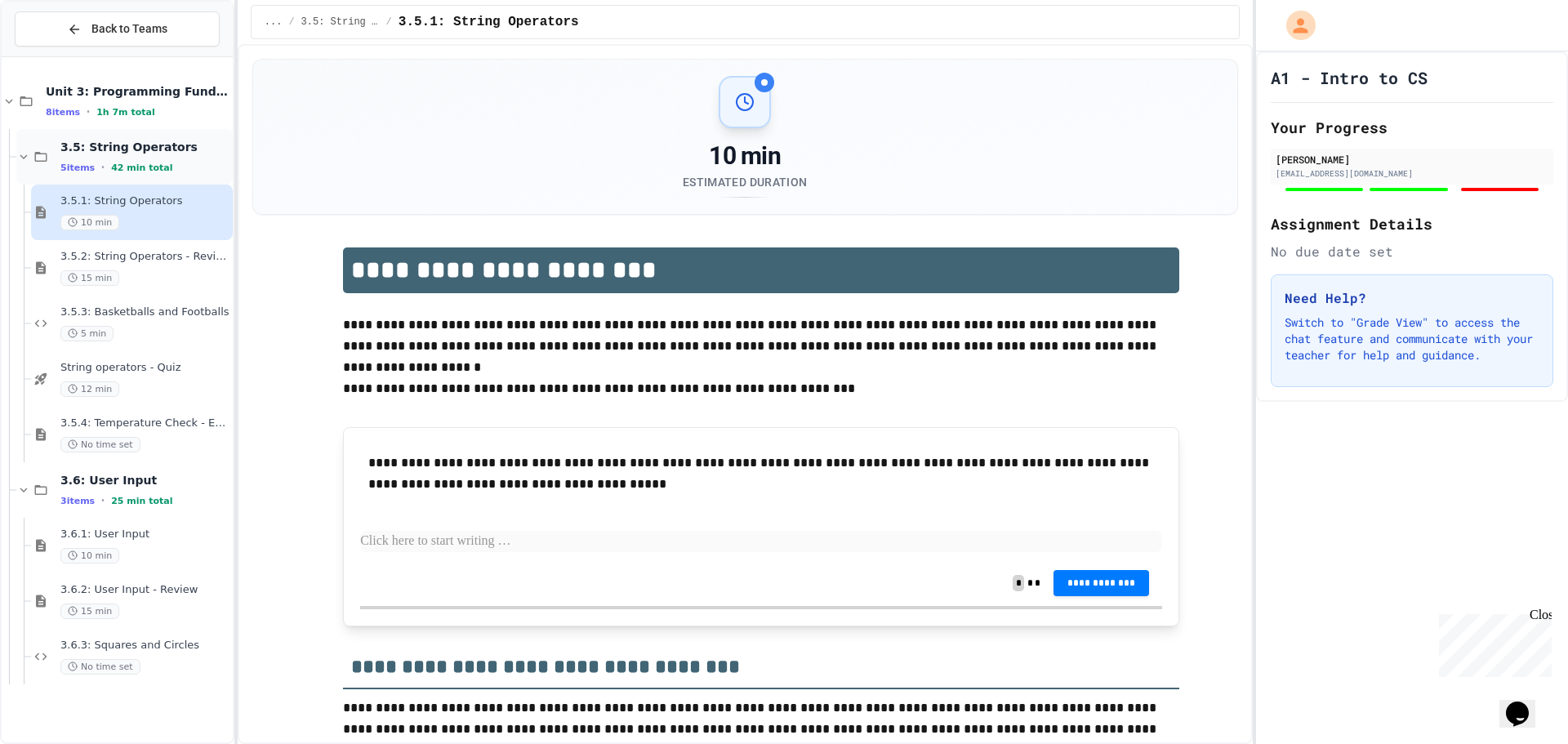
click at [172, 138] on div "3.5: String Operators 5 items • 42 min total" at bounding box center [124, 157] width 216 height 56
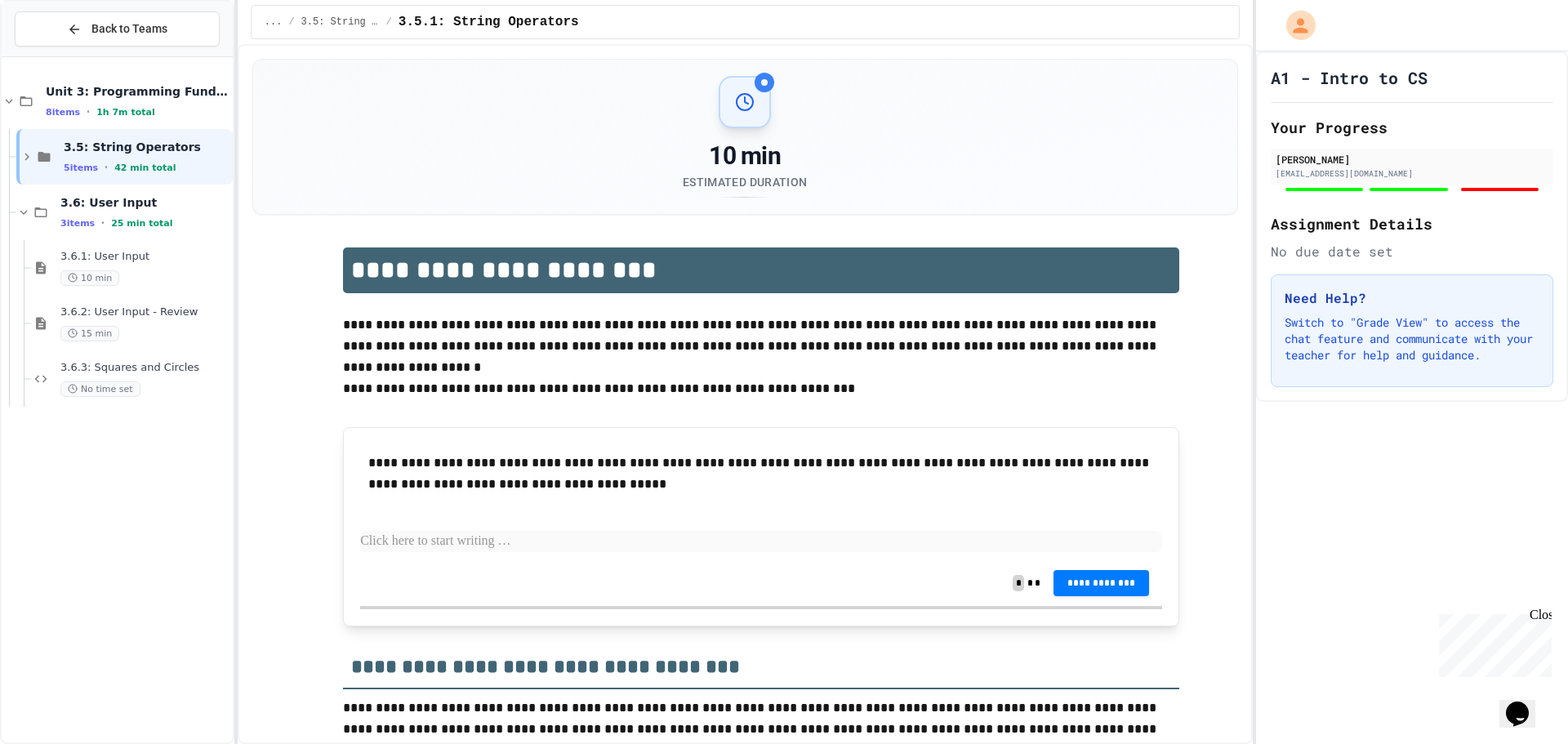
click at [172, 138] on div "3.5: String Operators 5 items • 42 min total" at bounding box center [124, 157] width 216 height 56
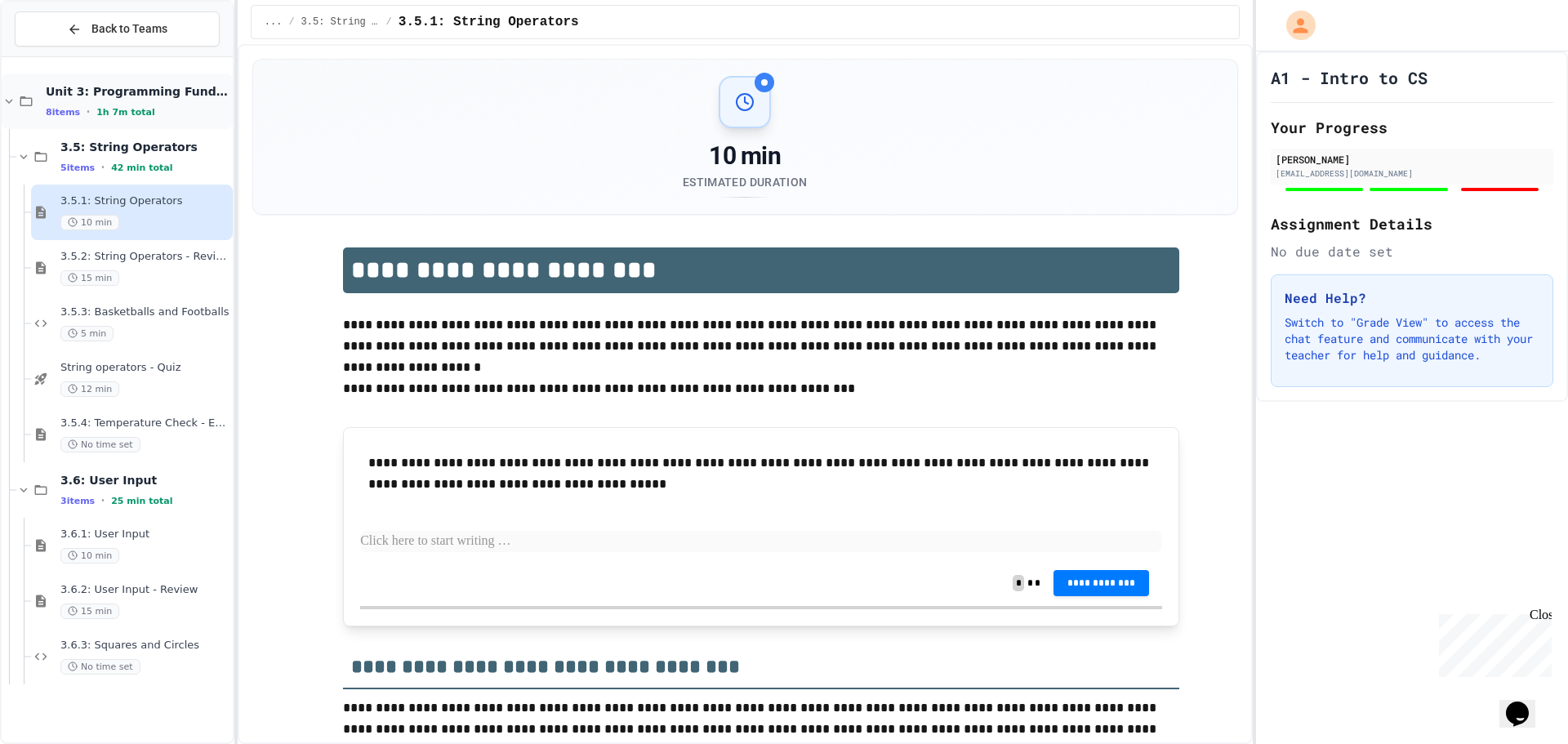
click at [167, 110] on div "8 items • 1h 7m total" at bounding box center [138, 112] width 184 height 13
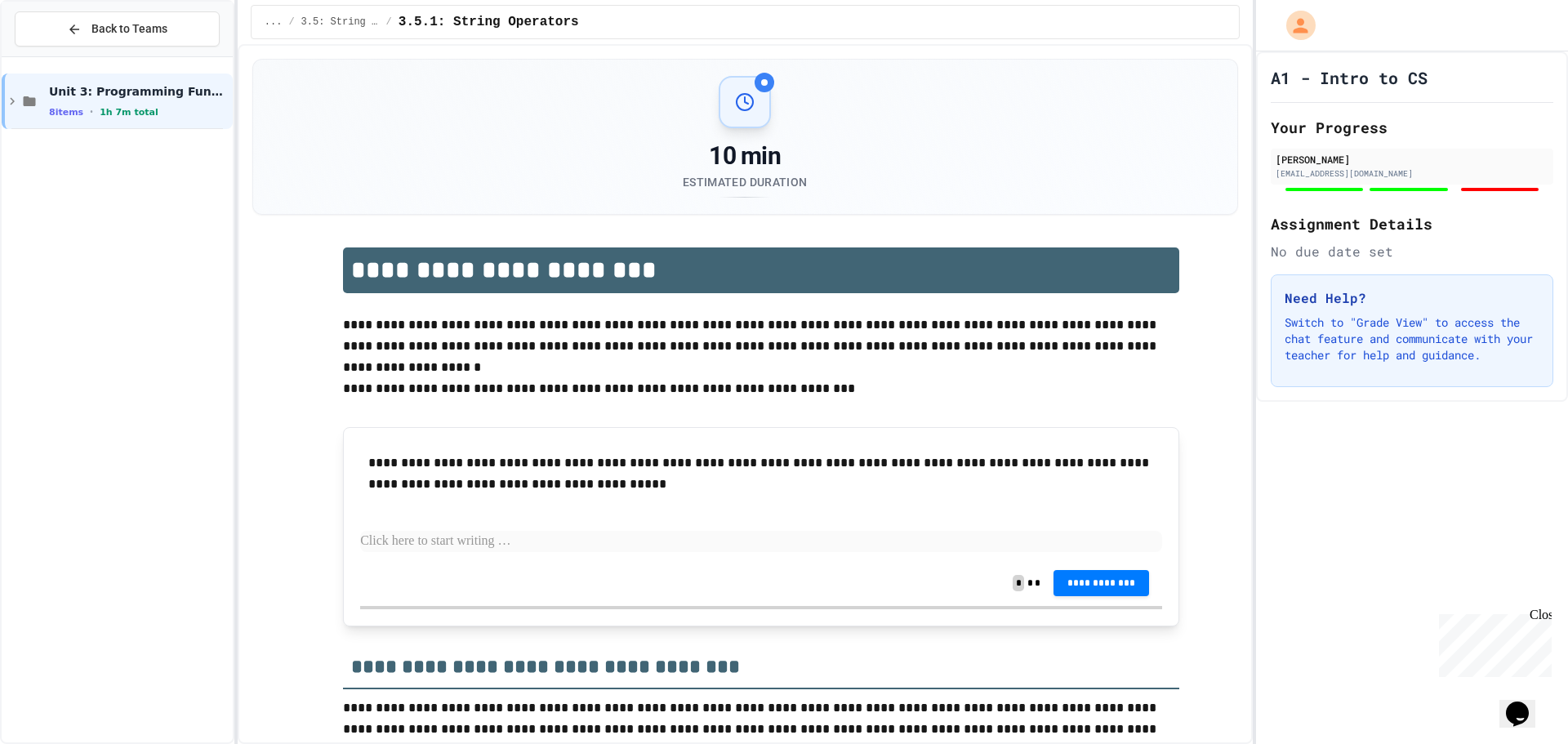
click at [167, 110] on div "8 items • 1h 7m total" at bounding box center [139, 112] width 180 height 13
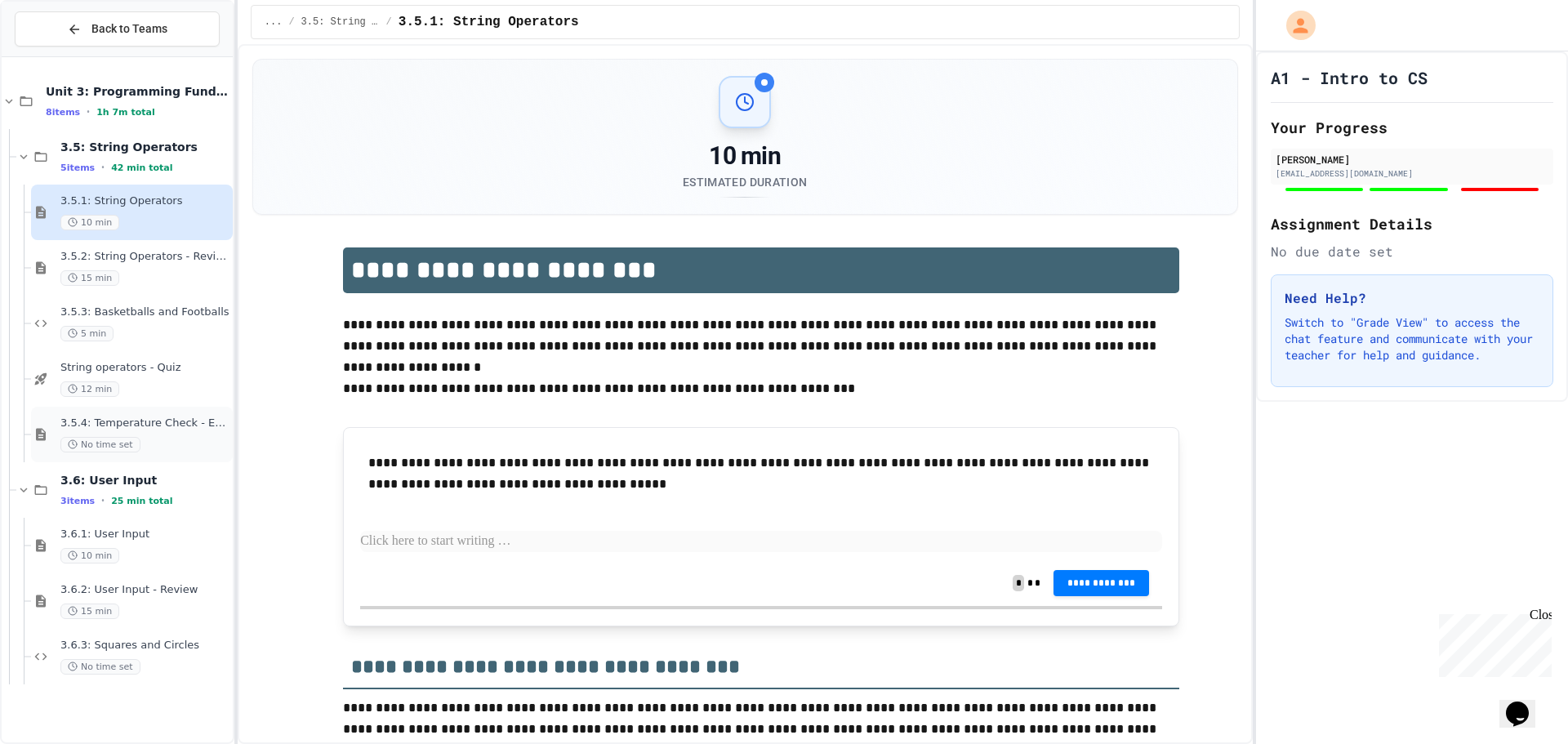
click at [184, 417] on span "3.5.4: Temperature Check - Exit Ticket" at bounding box center [145, 423] width 169 height 14
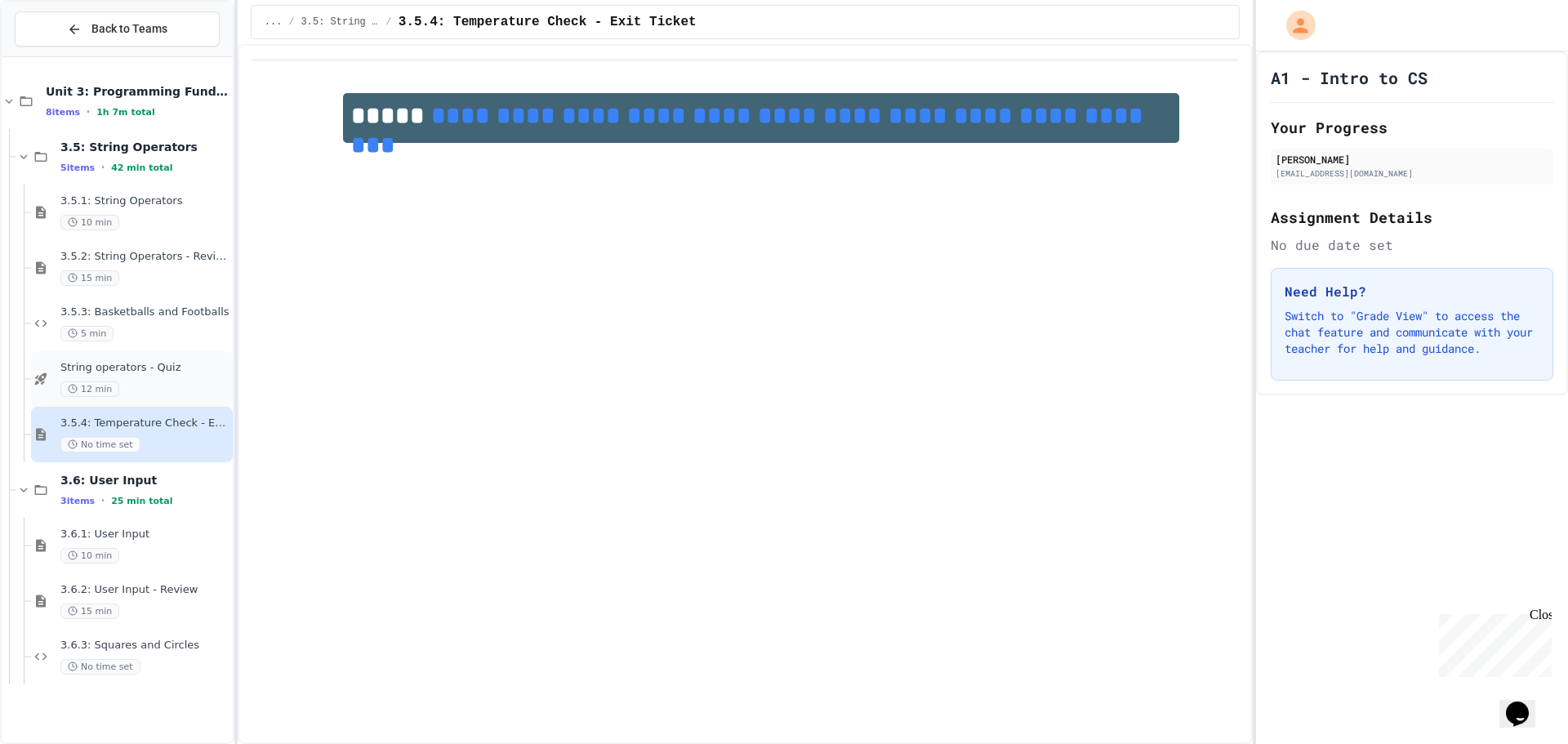
click at [182, 380] on div "String operators - Quiz 12 min" at bounding box center [145, 379] width 169 height 36
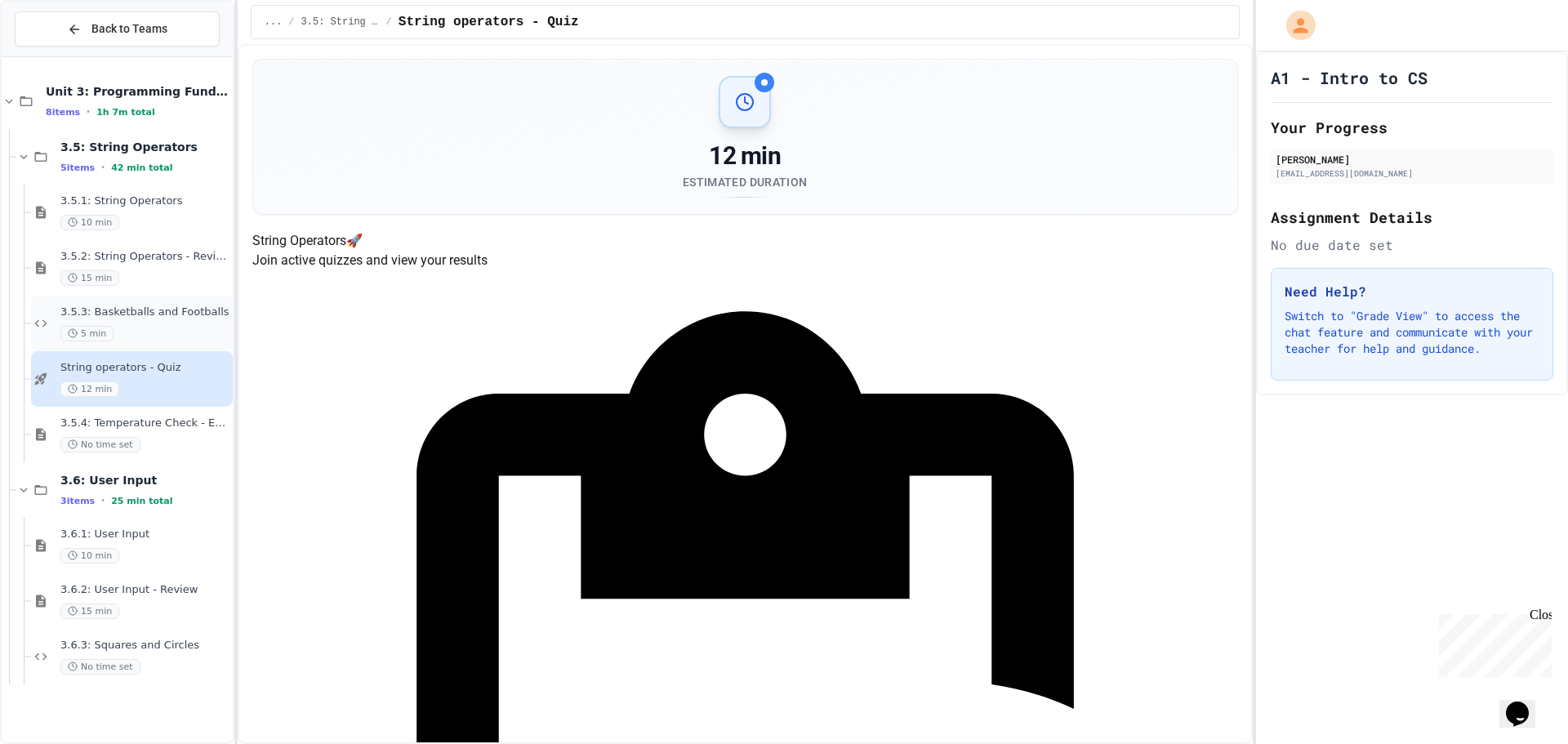
click at [168, 305] on div "3.5.3: Basketballs and Footballs 5 min" at bounding box center [132, 324] width 202 height 56
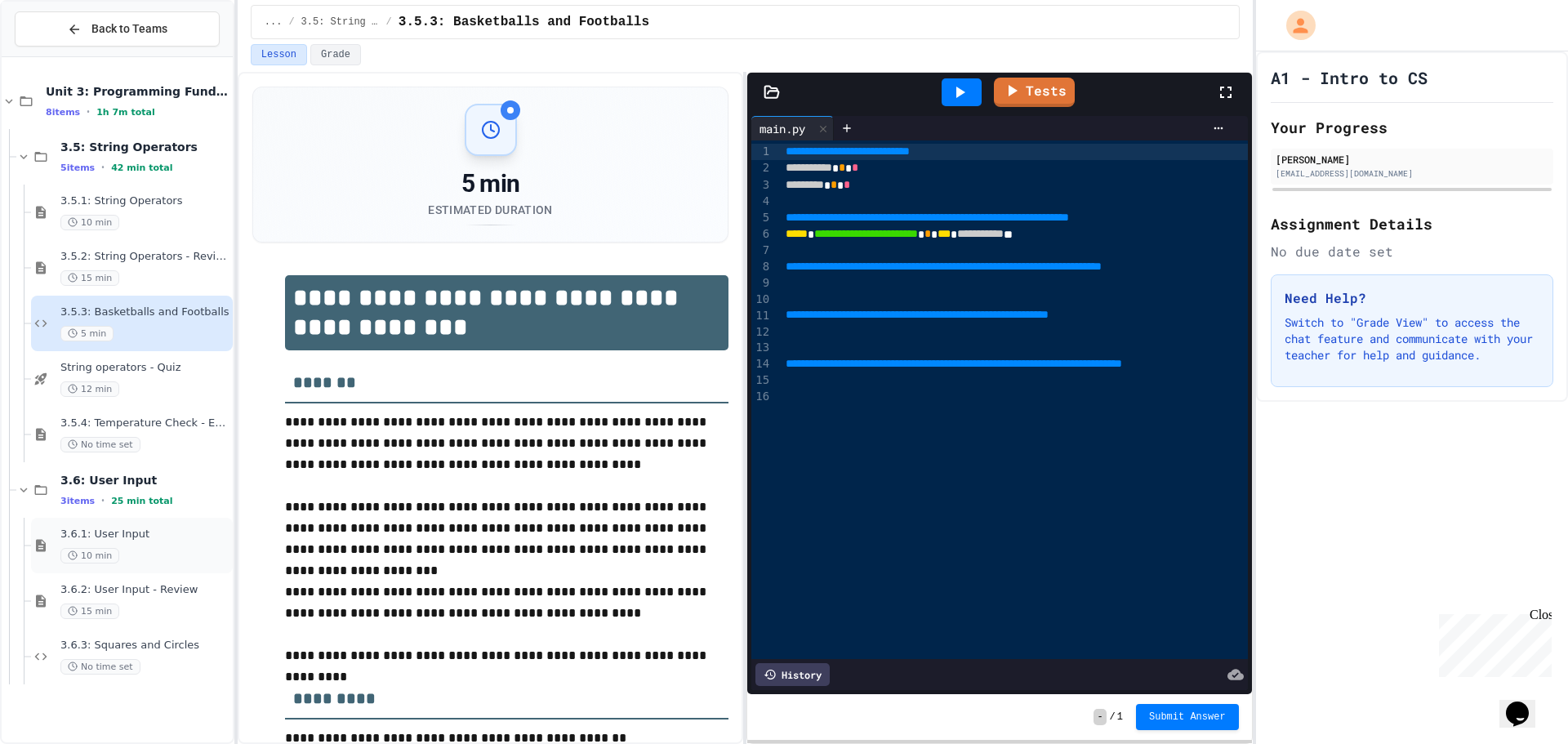
click at [152, 554] on div "10 min" at bounding box center [145, 556] width 169 height 15
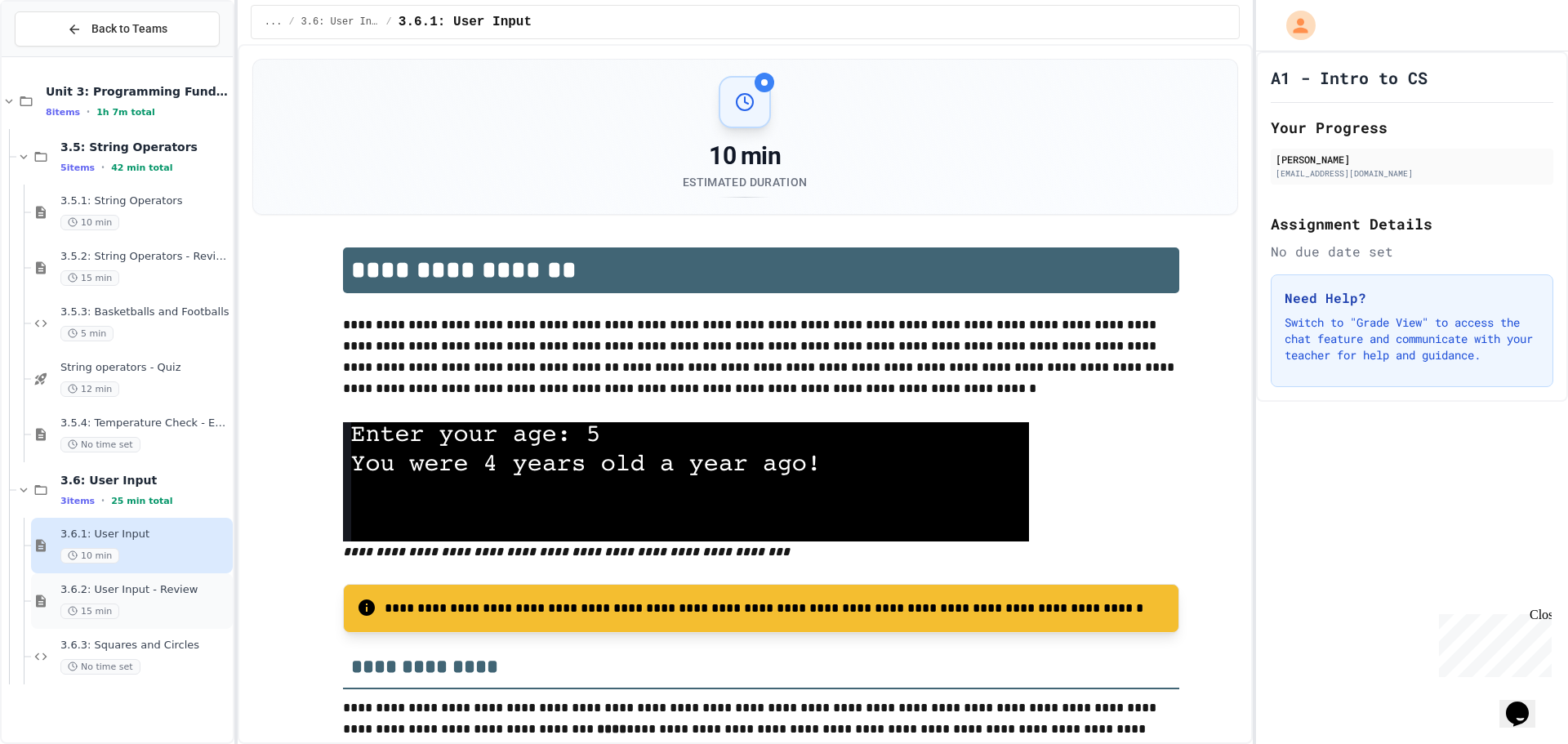
click at [157, 588] on span "3.6.2: User Input - Review" at bounding box center [145, 590] width 169 height 14
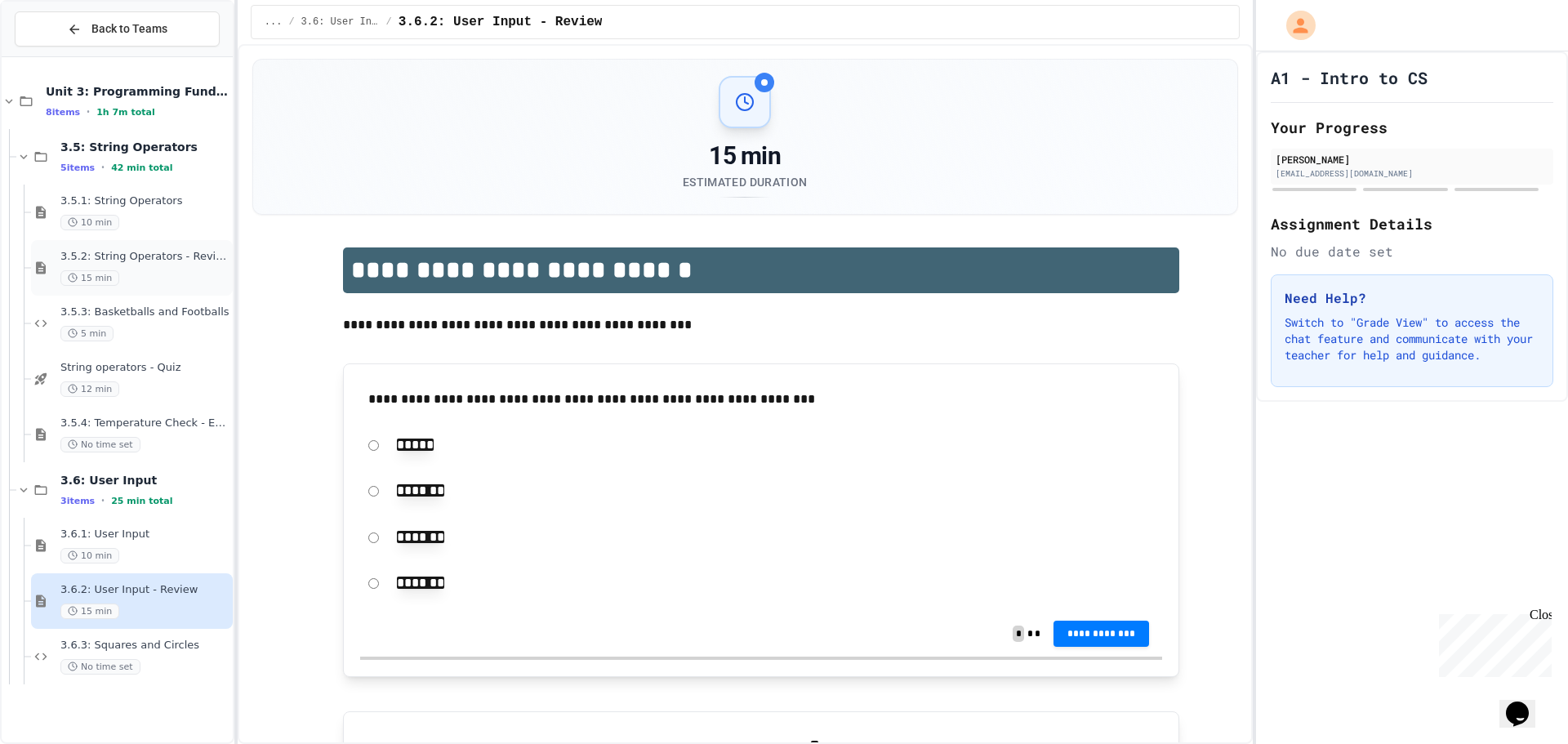
click at [139, 280] on div "15 min" at bounding box center [145, 278] width 169 height 15
